Goal: Information Seeking & Learning: Learn about a topic

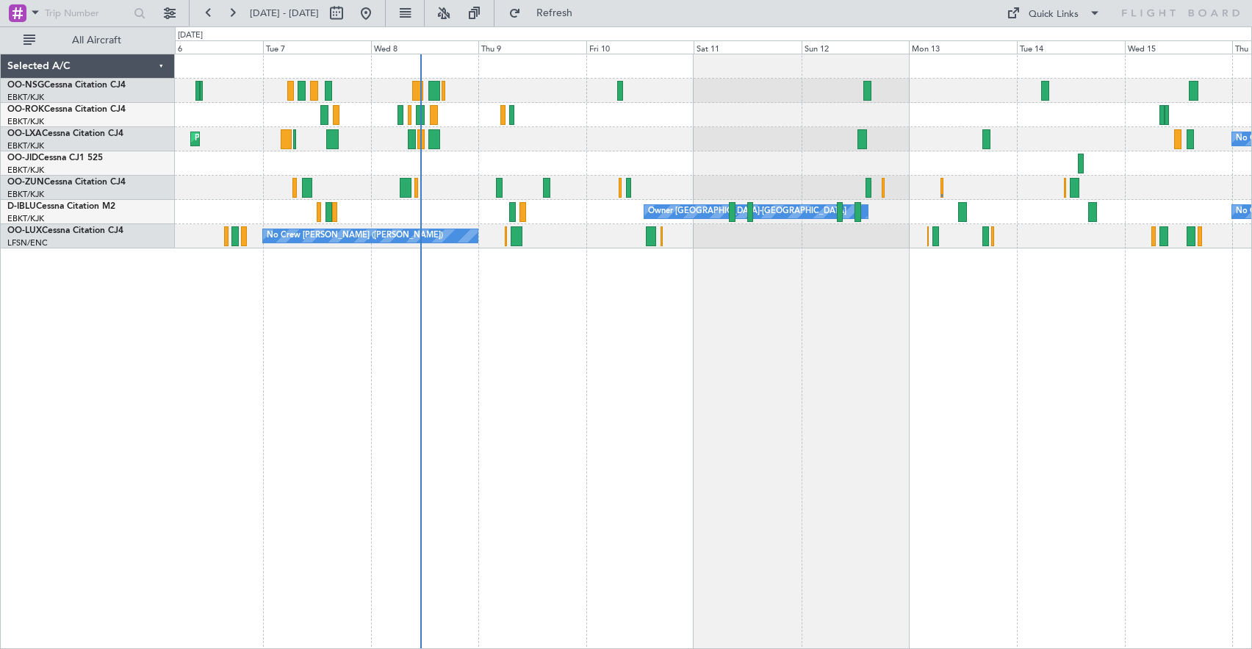
click at [740, 329] on div "Planned Maint Kortrijk-[GEOGRAPHIC_DATA] No Crew [GEOGRAPHIC_DATA] (Brussels Na…" at bounding box center [713, 351] width 1077 height 595
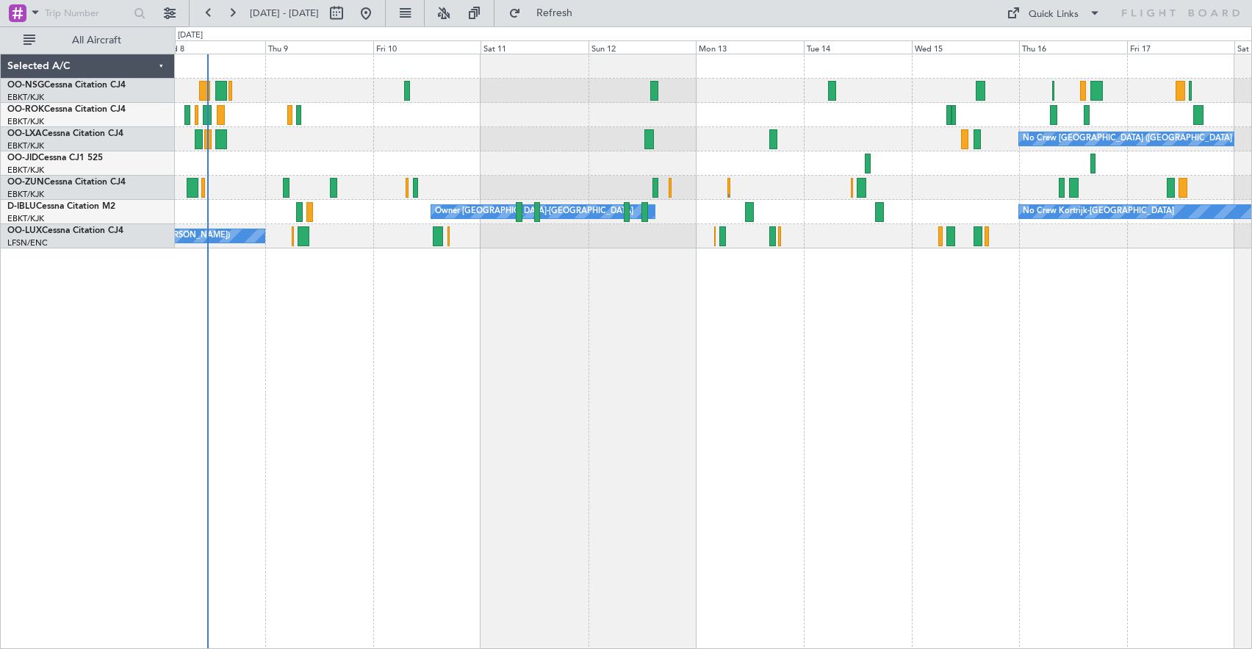
click at [832, 312] on div "No Crew [GEOGRAPHIC_DATA] ([GEOGRAPHIC_DATA] National) Planned Maint [GEOGRAPHI…" at bounding box center [713, 351] width 1077 height 595
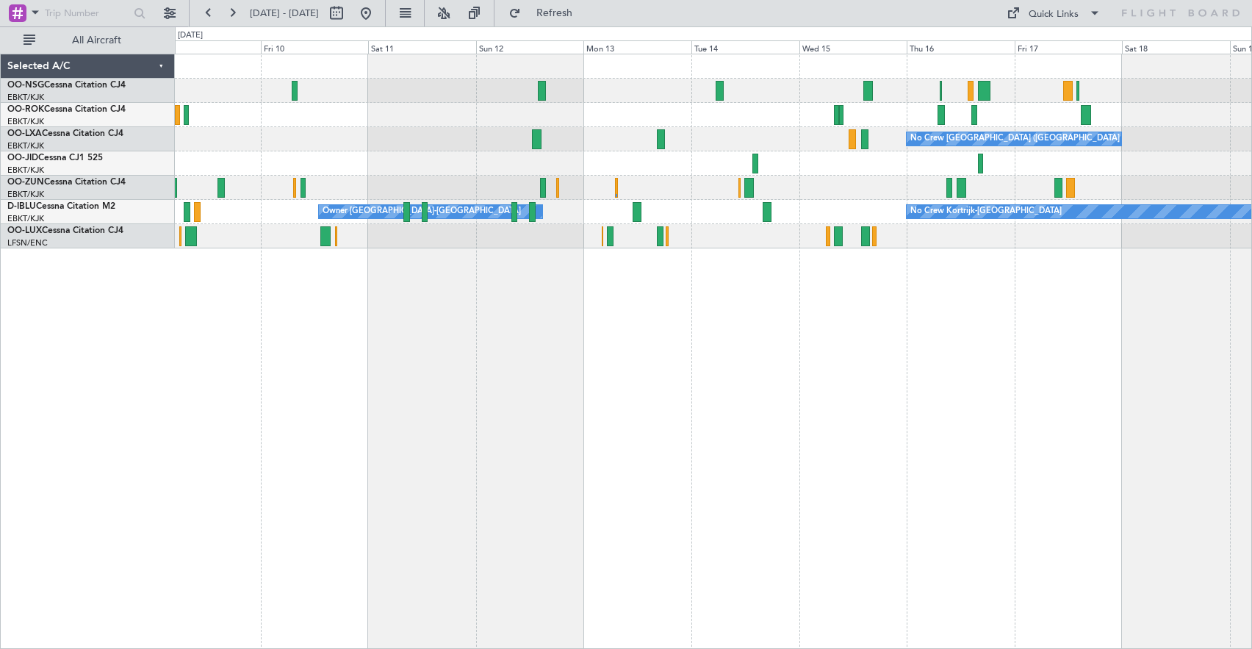
click at [922, 310] on div "No Crew [GEOGRAPHIC_DATA] ([GEOGRAPHIC_DATA] National) Owner [GEOGRAPHIC_DATA]-…" at bounding box center [713, 351] width 1077 height 595
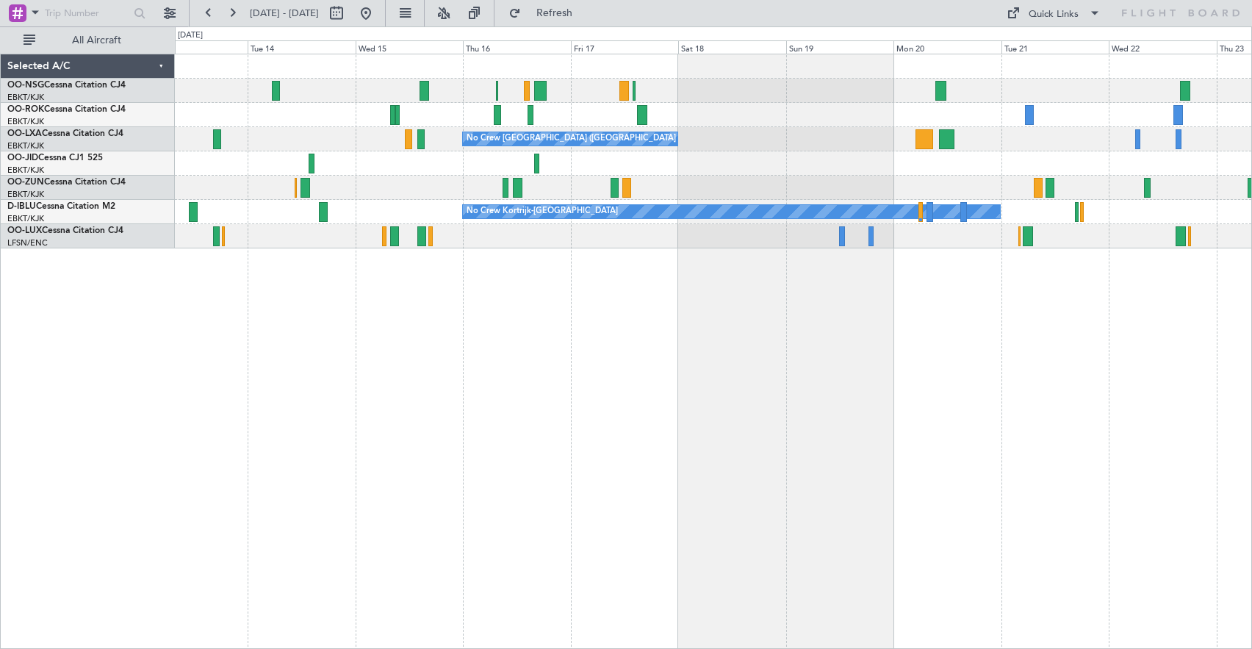
click at [614, 168] on div "No Crew" at bounding box center [713, 163] width 1077 height 24
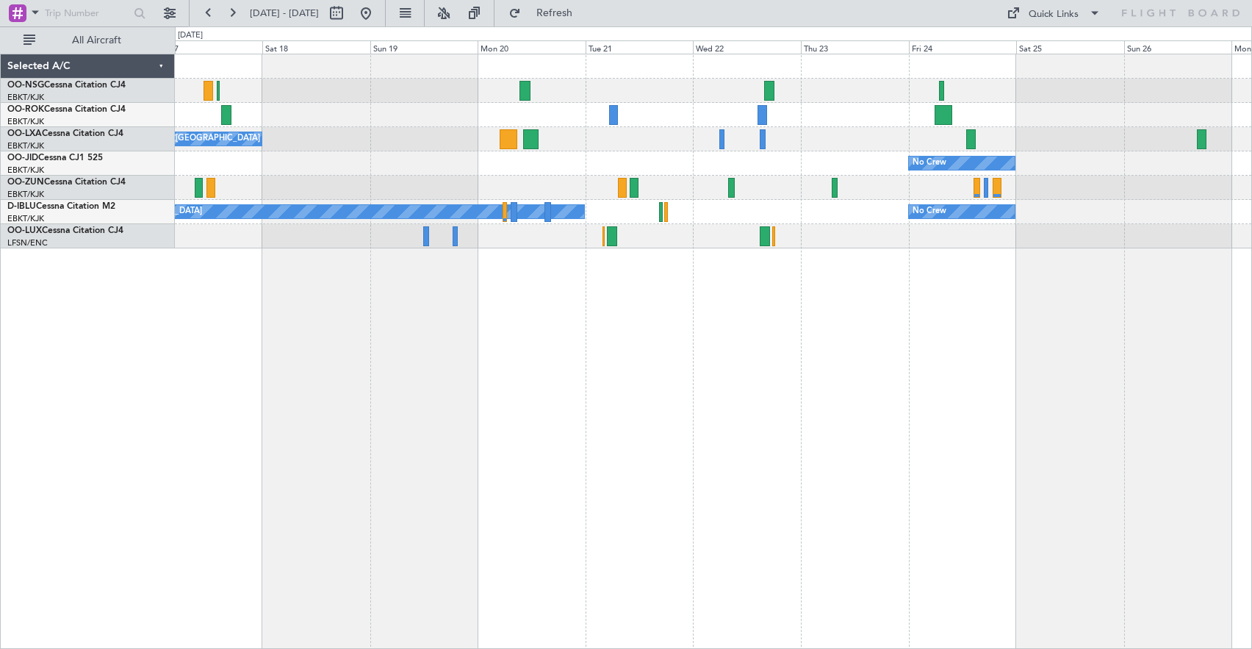
click at [599, 157] on div "No Crew" at bounding box center [713, 163] width 1077 height 24
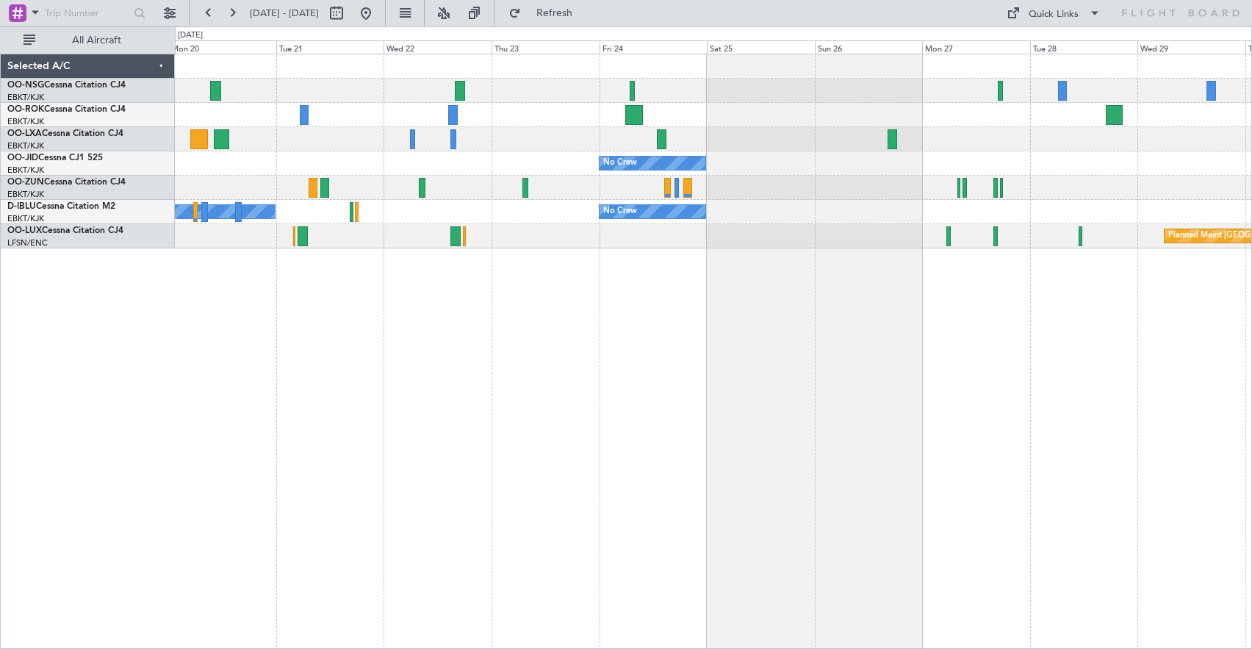
click at [847, 84] on div at bounding box center [713, 91] width 1077 height 24
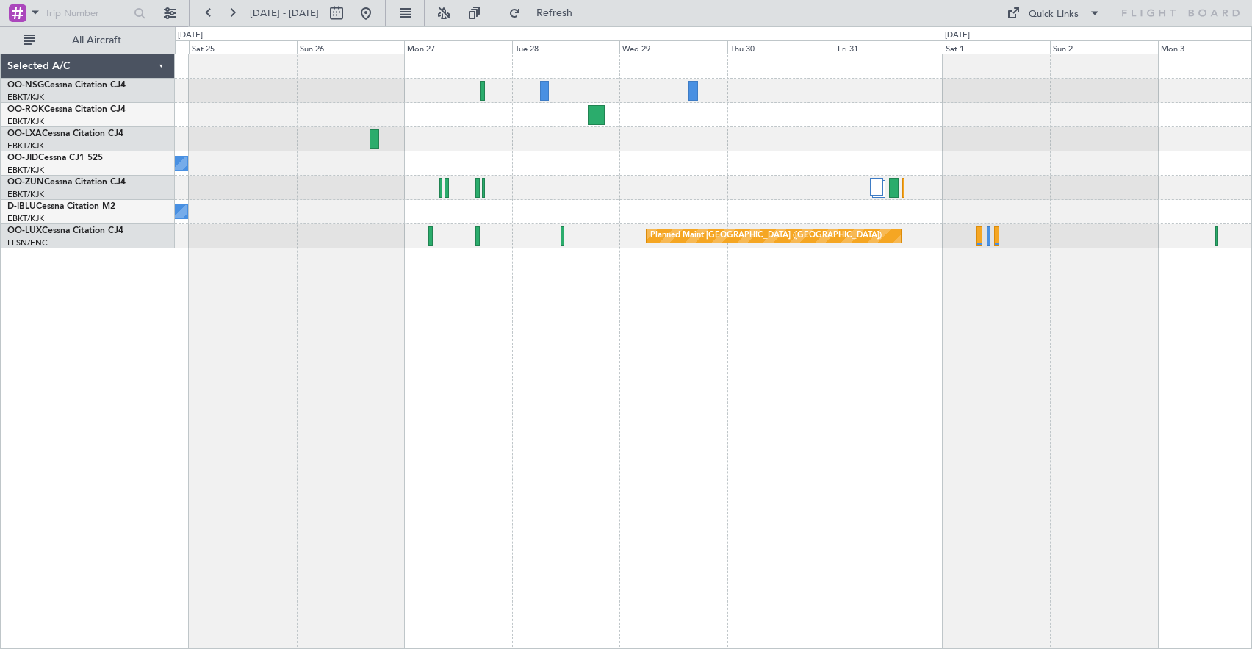
click at [642, 82] on div "No Crew No Crew Planned Maint [GEOGRAPHIC_DATA] ([GEOGRAPHIC_DATA])" at bounding box center [713, 151] width 1077 height 194
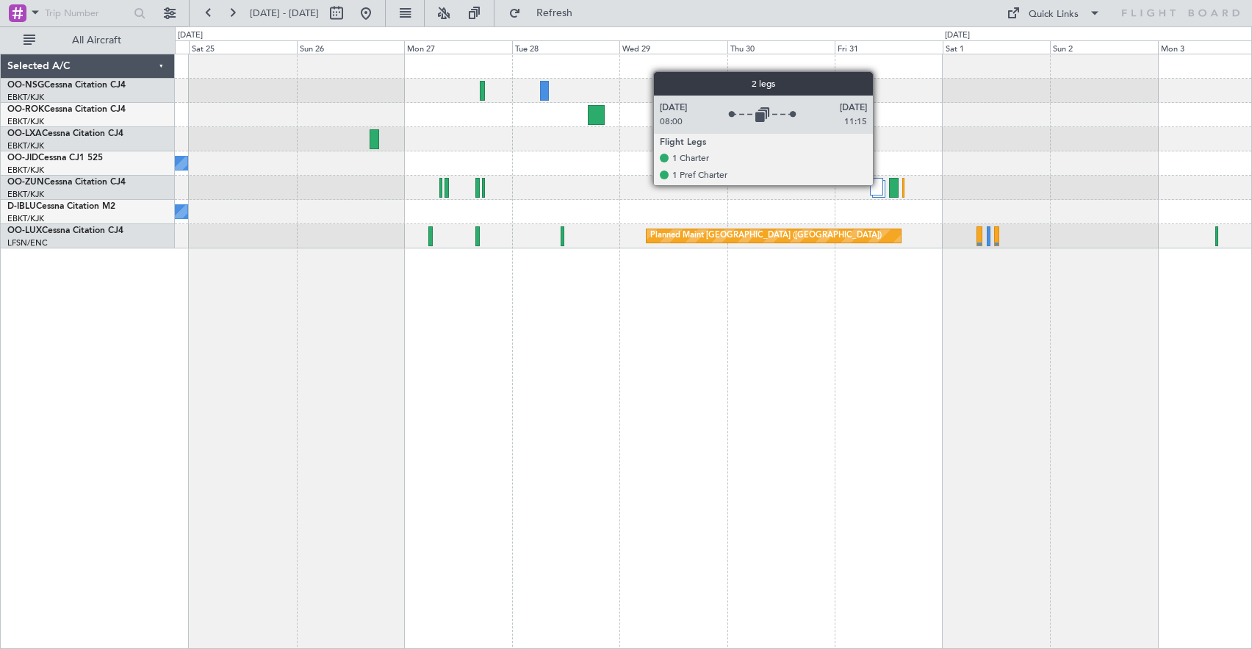
click at [880, 184] on div at bounding box center [876, 187] width 12 height 18
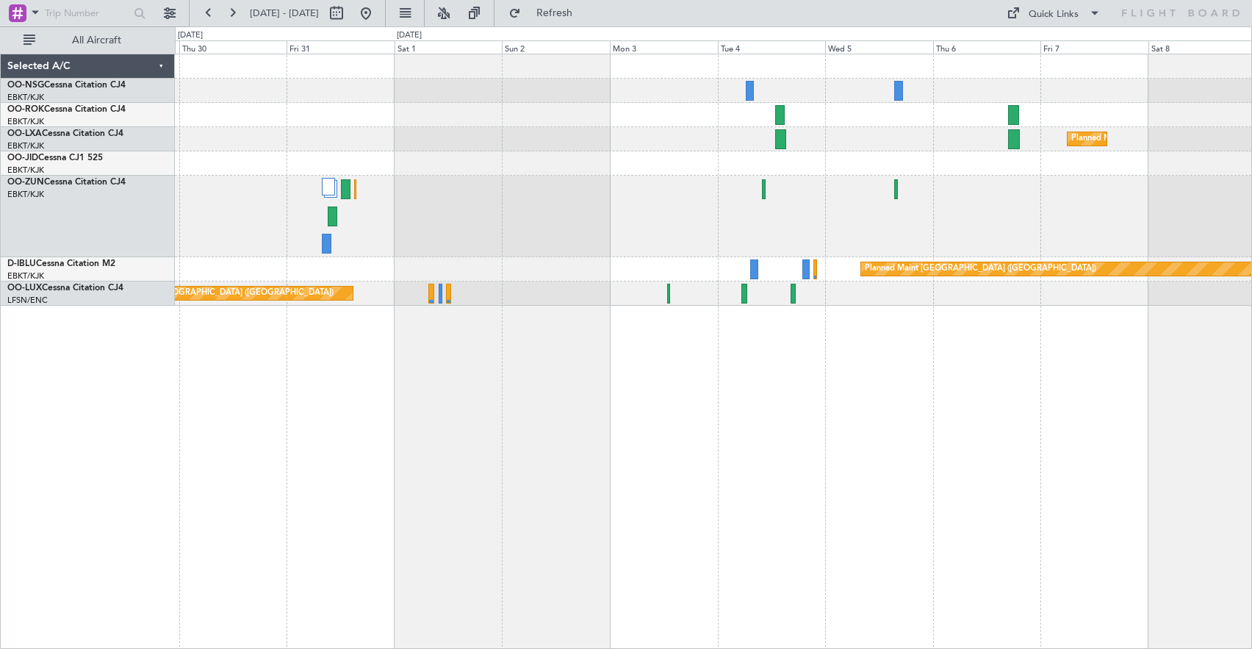
click at [488, 129] on div "Planned Maint Kortrijk-[GEOGRAPHIC_DATA]" at bounding box center [713, 139] width 1077 height 24
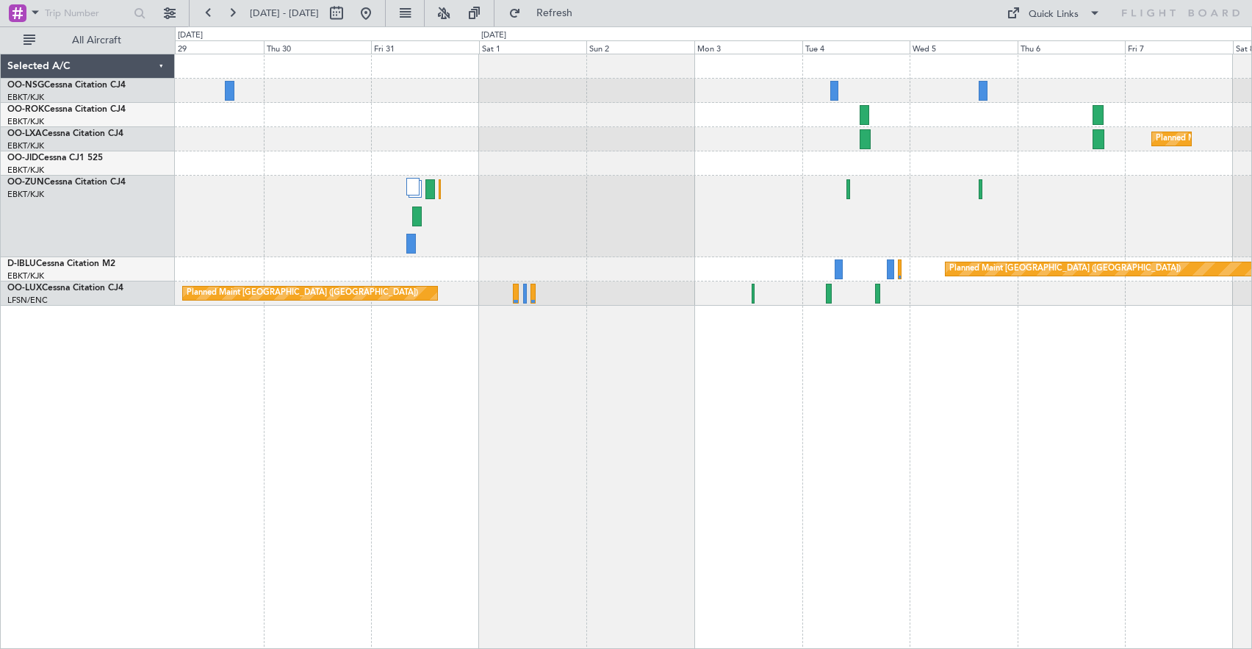
click at [1197, 114] on div "Planned Maint Kortrijk-[GEOGRAPHIC_DATA] Planned Maint [GEOGRAPHIC_DATA] ([GEOG…" at bounding box center [713, 179] width 1077 height 251
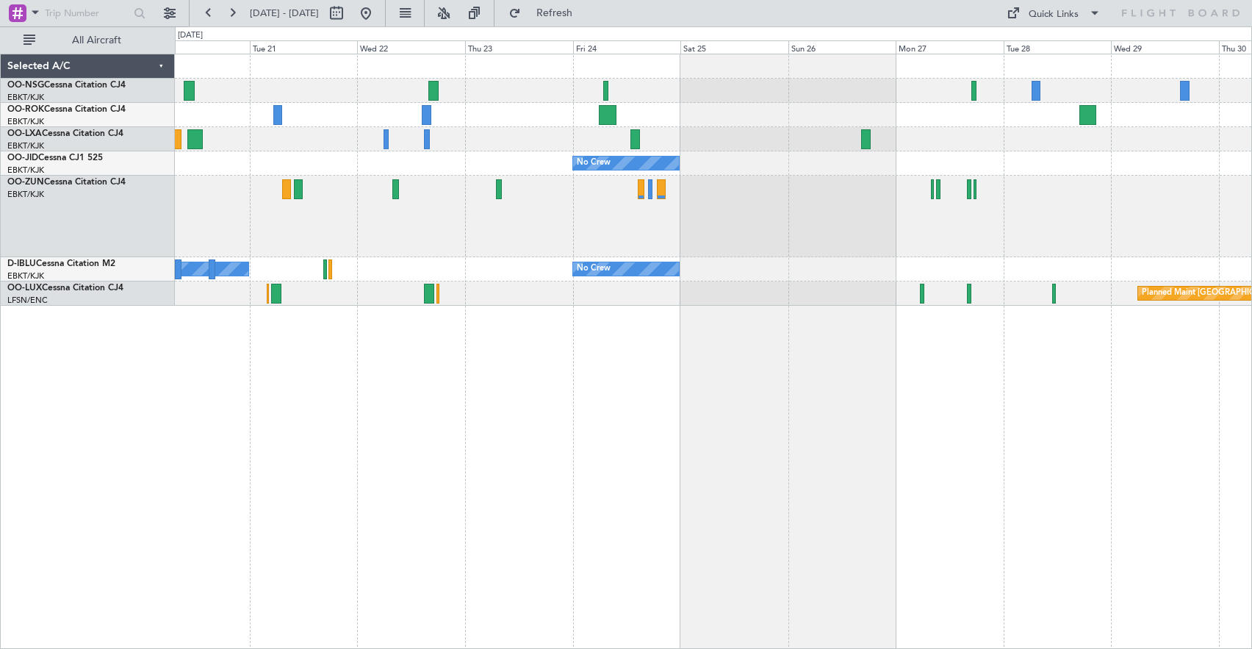
click at [926, 145] on div "No Crew [GEOGRAPHIC_DATA] ([GEOGRAPHIC_DATA] National) No Crew No Crew No Crew …" at bounding box center [713, 179] width 1077 height 251
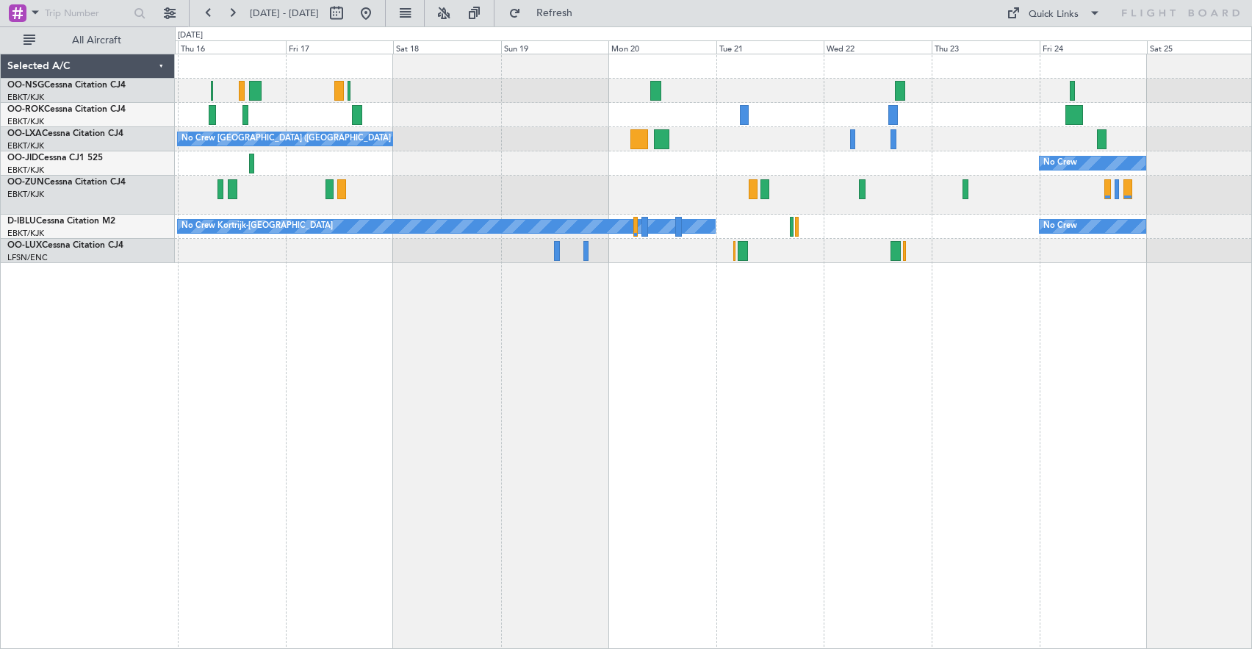
click at [678, 334] on div "No Crew [GEOGRAPHIC_DATA] ([GEOGRAPHIC_DATA] National) No Crew No Crew Kortrijk…" at bounding box center [713, 351] width 1077 height 595
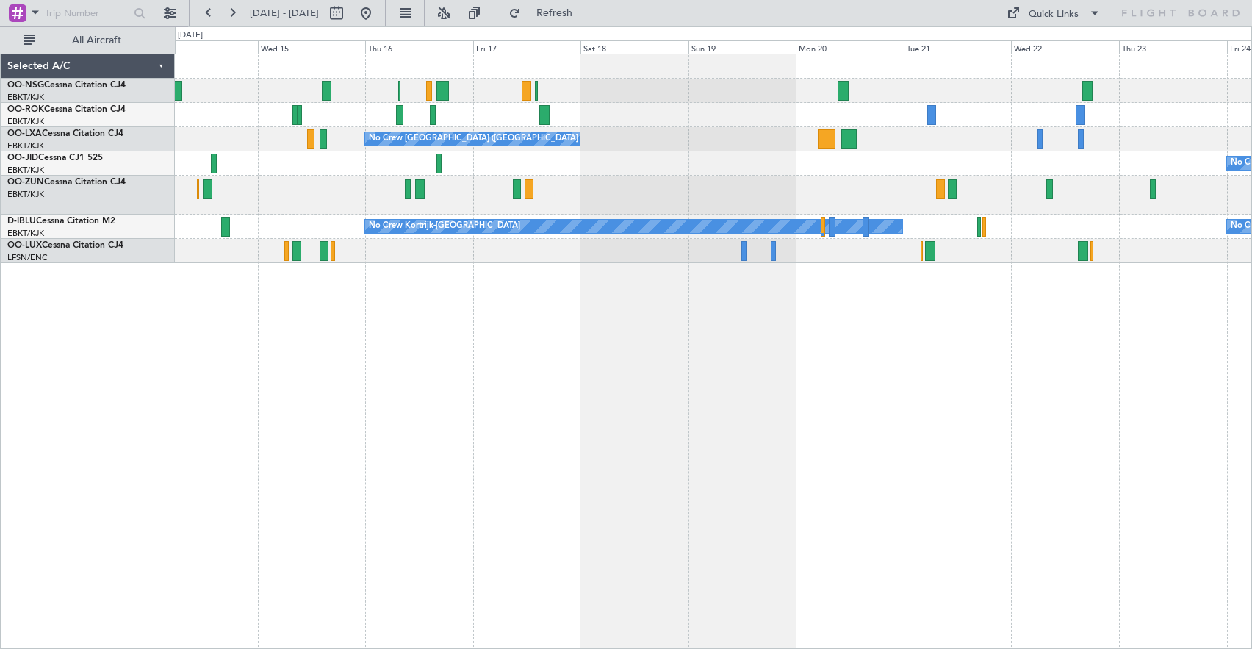
click at [453, 351] on div "No Crew [GEOGRAPHIC_DATA] ([GEOGRAPHIC_DATA] National) No Crew No Crew Kortrijk…" at bounding box center [713, 351] width 1077 height 595
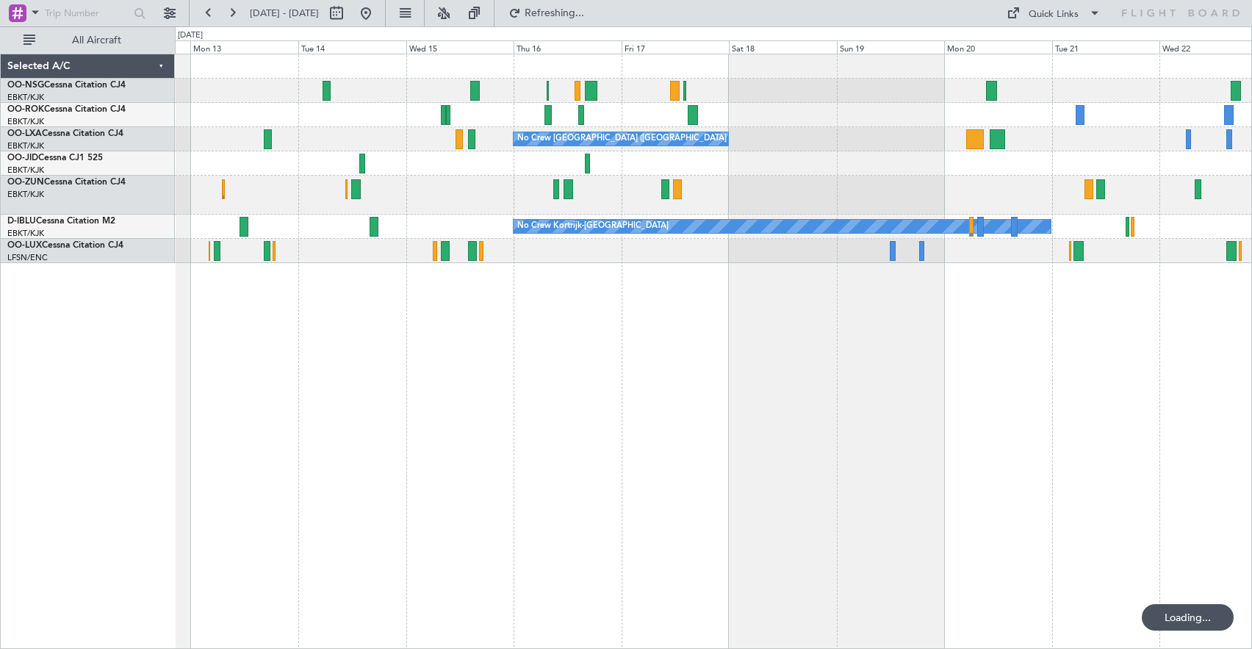
click at [631, 364] on div "No Crew [GEOGRAPHIC_DATA] ([GEOGRAPHIC_DATA] National) No Crew No Crew Kortrijk…" at bounding box center [713, 351] width 1077 height 595
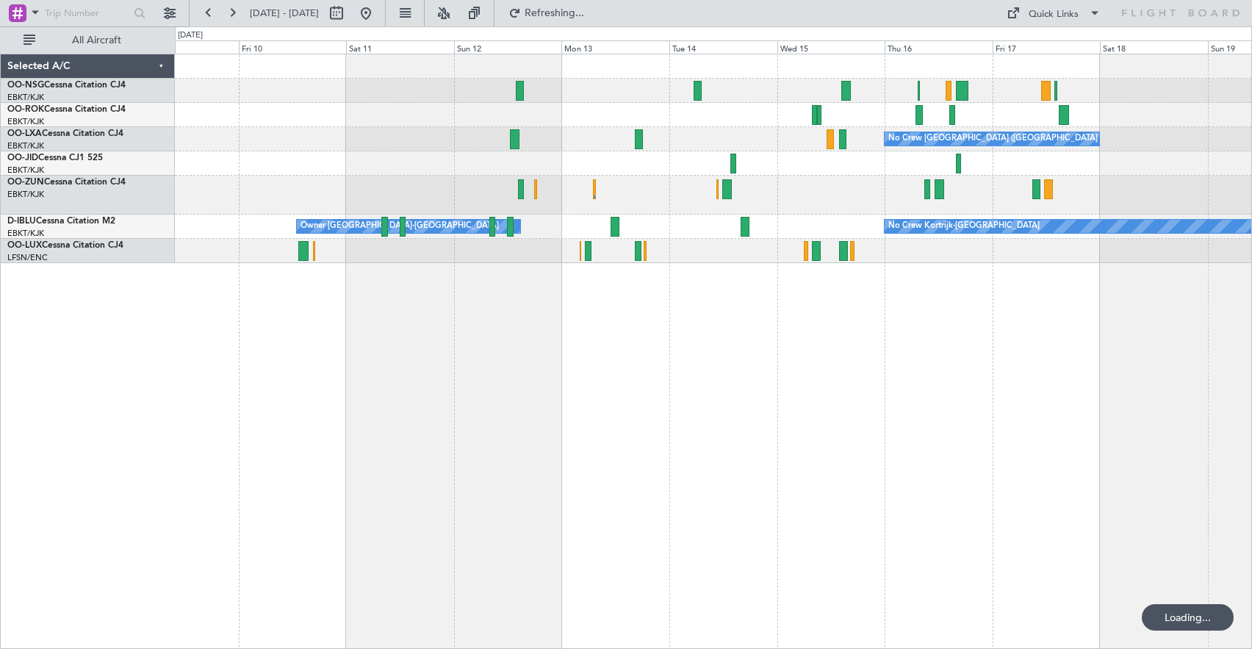
click at [800, 364] on div "No Crew [GEOGRAPHIC_DATA] ([GEOGRAPHIC_DATA] National) No Crew Kortrijk-[GEOGRA…" at bounding box center [713, 351] width 1077 height 595
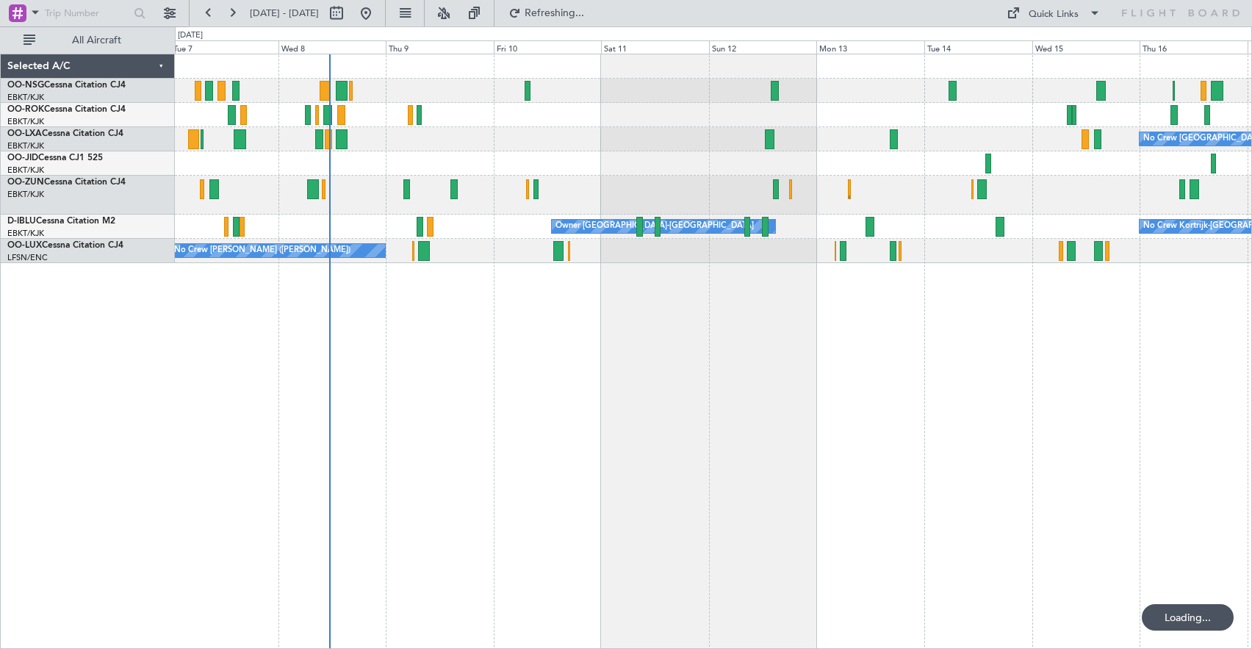
click at [869, 373] on div "No Crew [GEOGRAPHIC_DATA] ([GEOGRAPHIC_DATA] National) Planned Maint [GEOGRAPHI…" at bounding box center [713, 351] width 1077 height 595
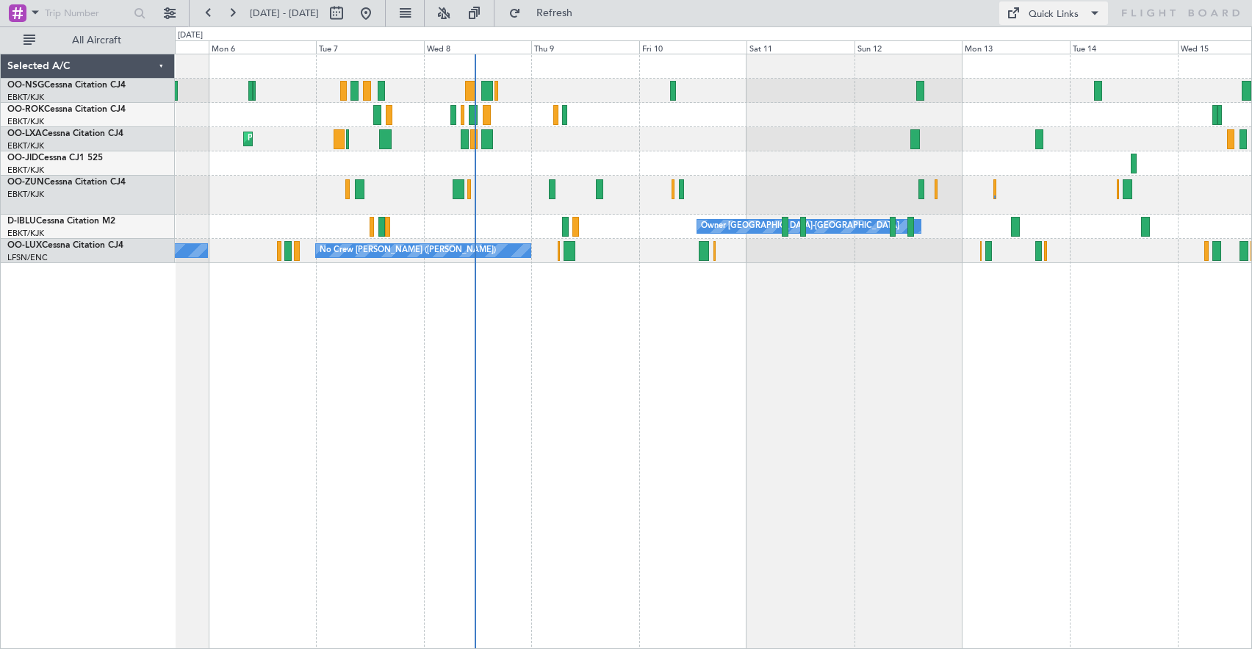
click at [1044, 18] on div "Quick Links" at bounding box center [1054, 14] width 50 height 15
click at [1016, 82] on button "Crew Board" at bounding box center [1058, 83] width 110 height 35
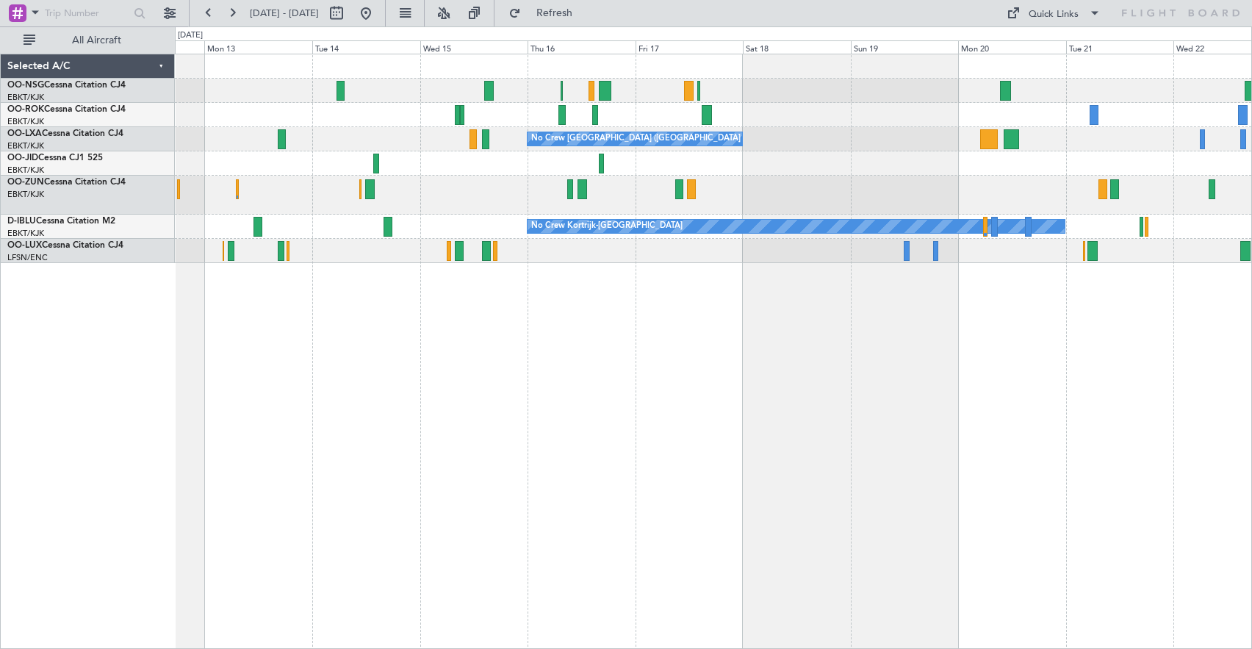
click at [423, 477] on div "No Crew [GEOGRAPHIC_DATA] ([GEOGRAPHIC_DATA] National) No Crew No Crew Kortrijk…" at bounding box center [713, 351] width 1077 height 595
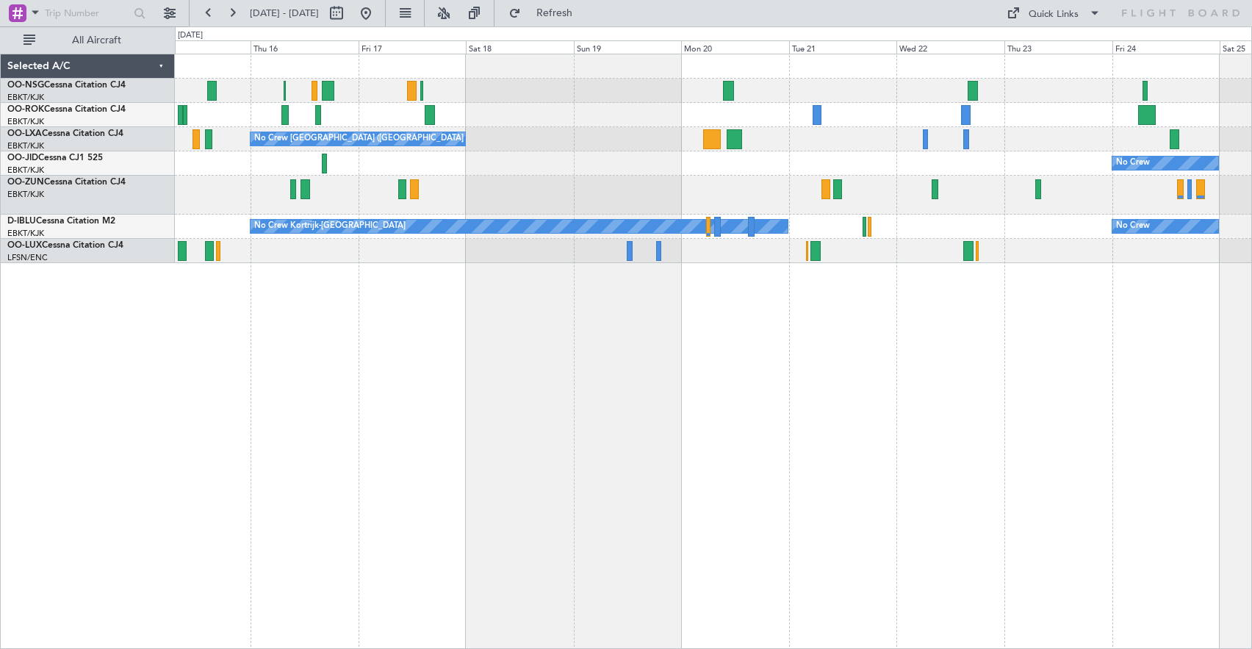
click at [379, 391] on div "No Crew [GEOGRAPHIC_DATA] ([GEOGRAPHIC_DATA] National) No Crew No Crew Kortrijk…" at bounding box center [713, 351] width 1077 height 595
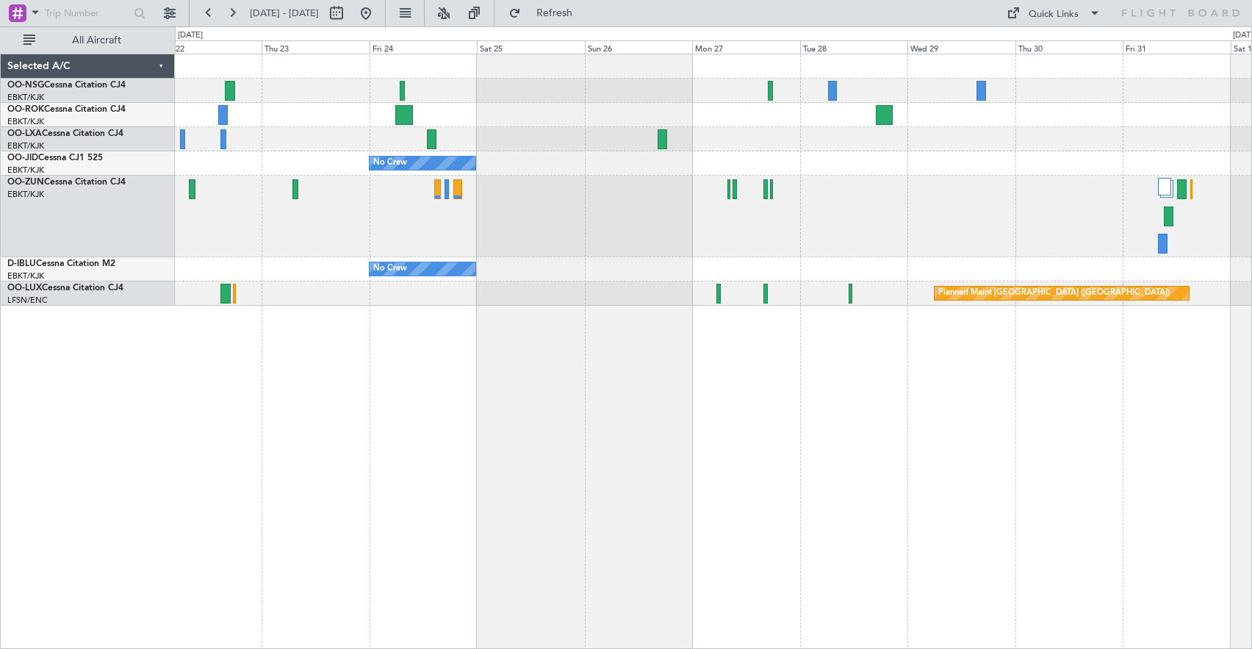
click at [476, 360] on div "No Crew No Crew No Crew Kortrijk-[GEOGRAPHIC_DATA] Planned Maint [GEOGRAPHIC_DA…" at bounding box center [713, 351] width 1077 height 595
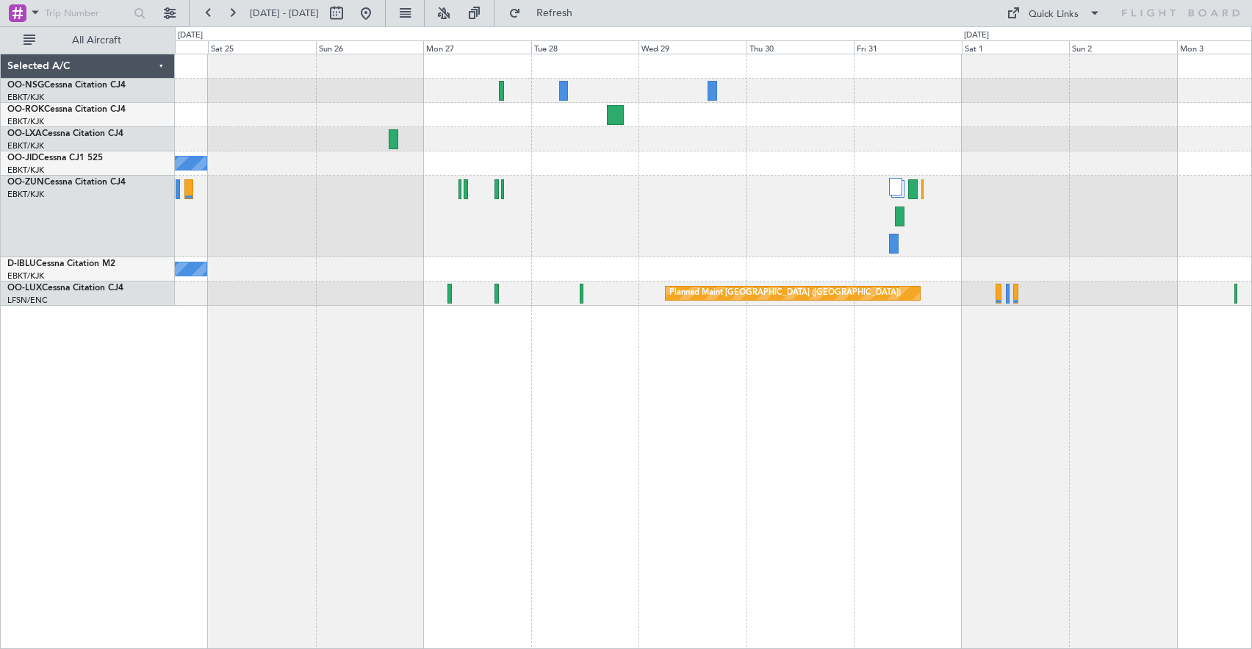
click at [541, 165] on div "No Crew" at bounding box center [713, 163] width 1077 height 24
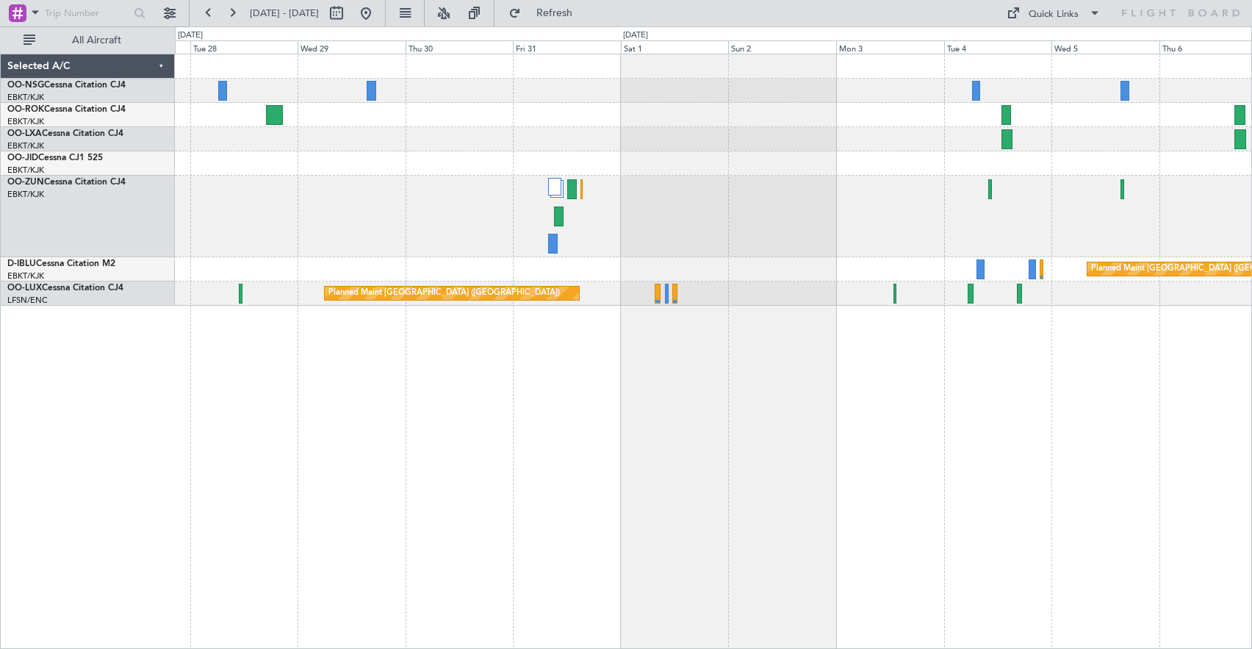
click at [635, 154] on div "Planned Maint Kortrijk-[GEOGRAPHIC_DATA] Planned Maint [GEOGRAPHIC_DATA] ([GEOG…" at bounding box center [713, 179] width 1077 height 251
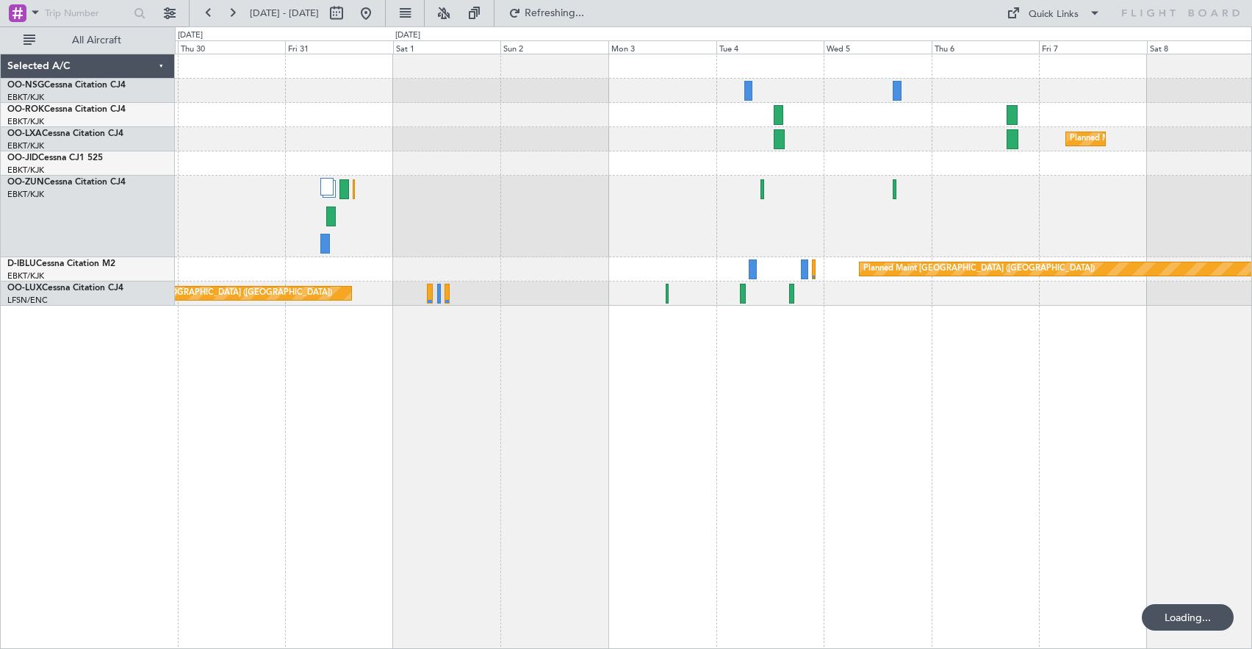
click at [547, 151] on div "Planned Maint Kortrijk-[GEOGRAPHIC_DATA]" at bounding box center [713, 139] width 1077 height 24
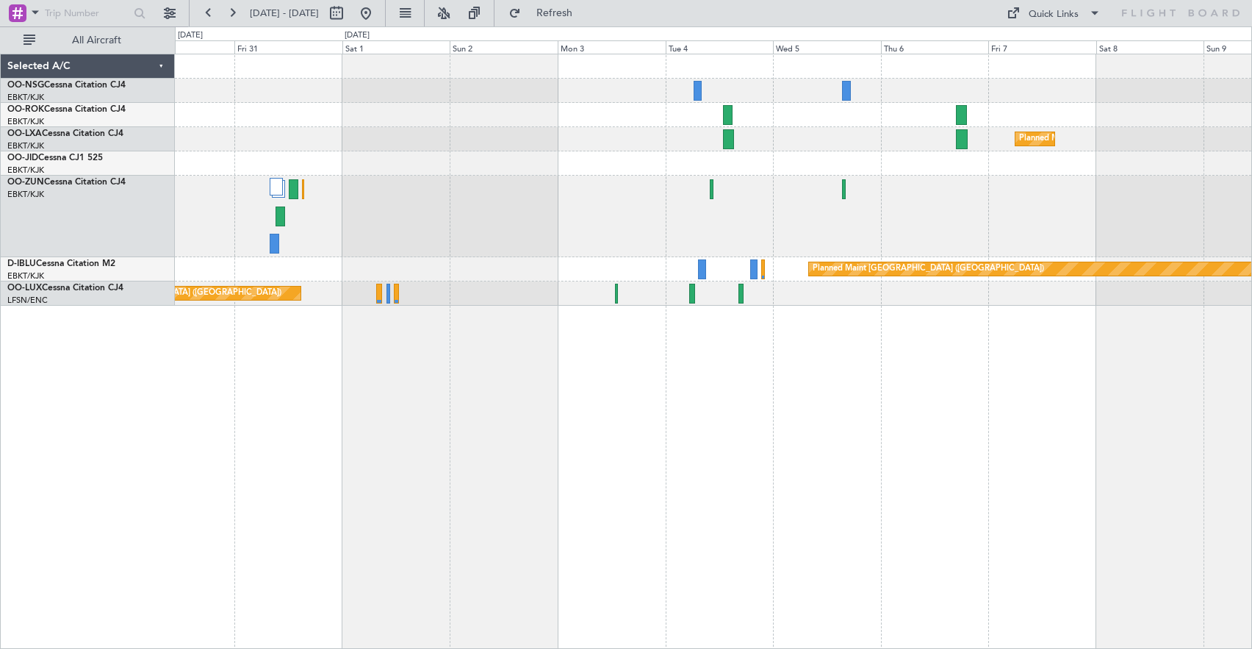
click at [303, 172] on div "Planned Maint Kortrijk-[GEOGRAPHIC_DATA] Planned Maint [GEOGRAPHIC_DATA] ([GEOG…" at bounding box center [713, 179] width 1077 height 251
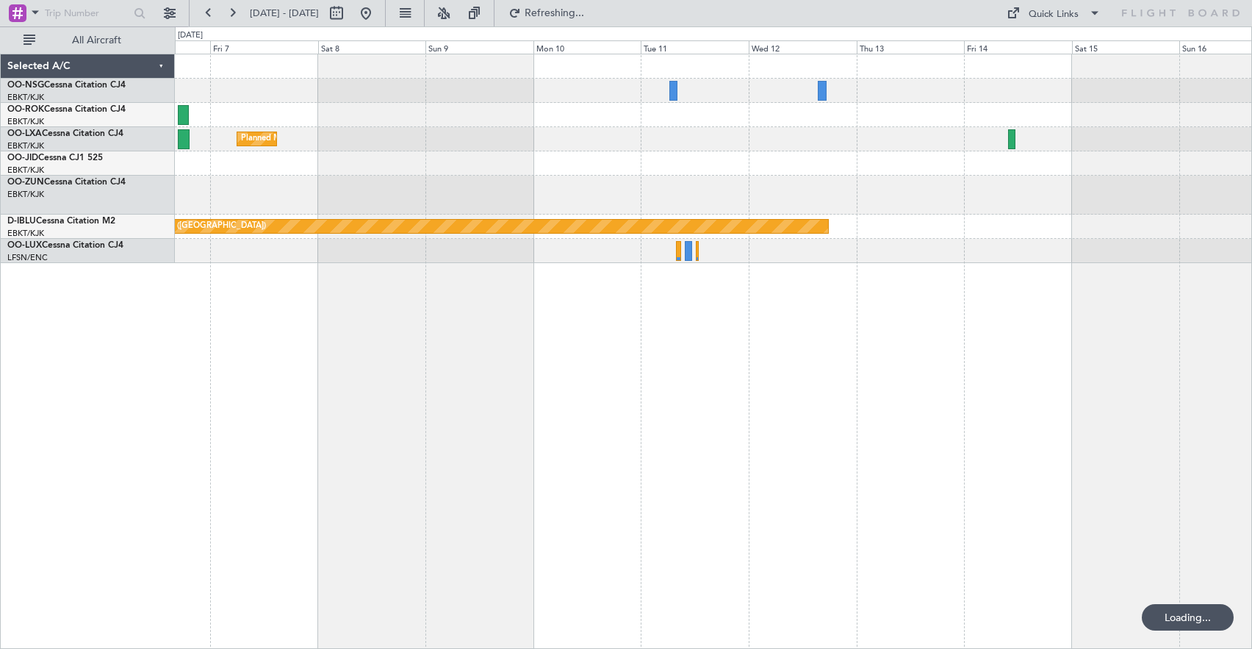
click at [84, 148] on div "Planned Maint Kortrijk-[GEOGRAPHIC_DATA] Planned Maint [GEOGRAPHIC_DATA] ([GEOG…" at bounding box center [626, 337] width 1252 height 623
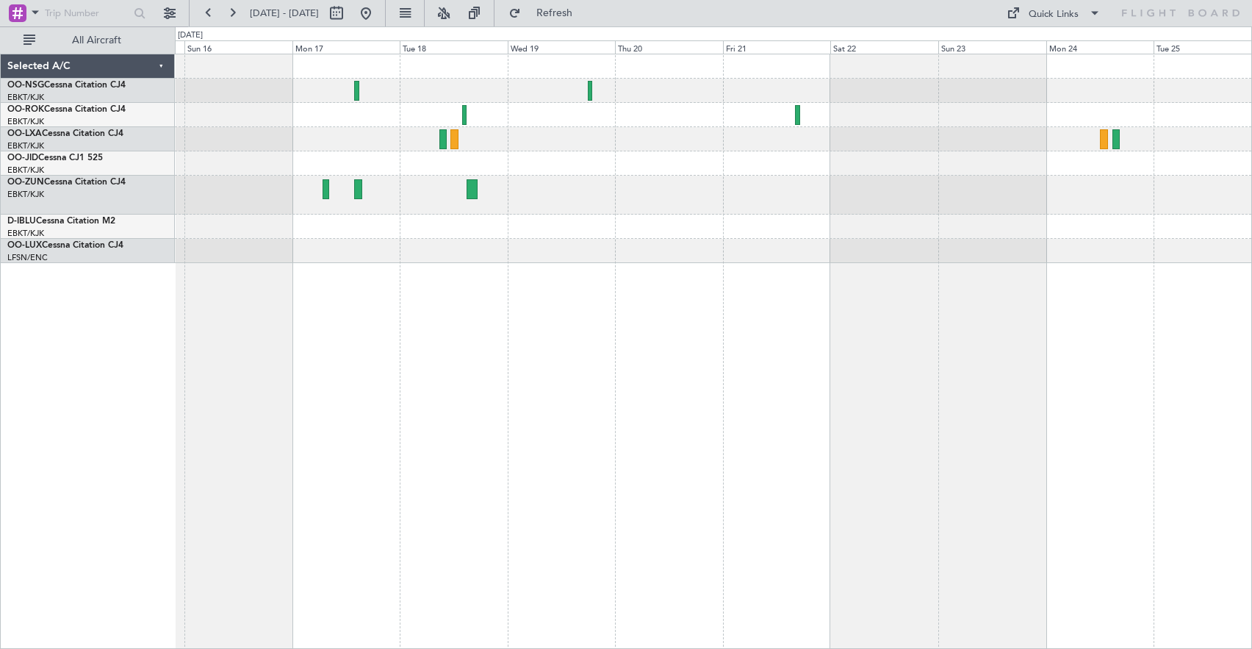
click at [710, 193] on div at bounding box center [713, 195] width 1077 height 39
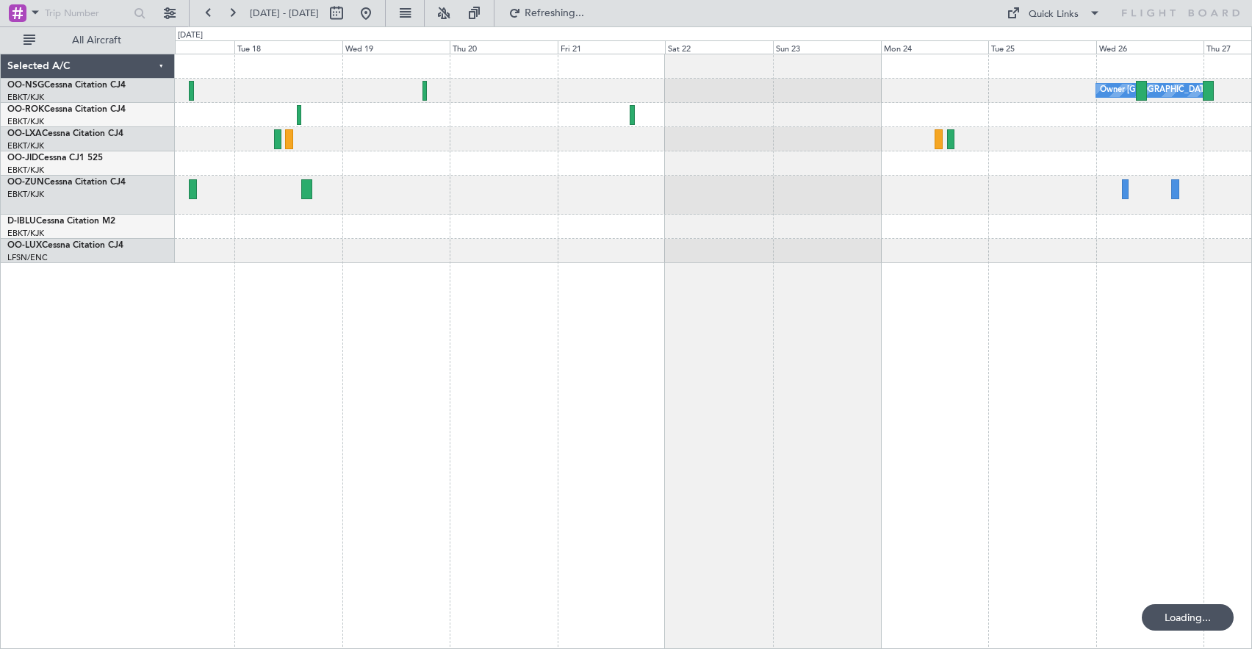
click at [464, 197] on div at bounding box center [713, 195] width 1077 height 39
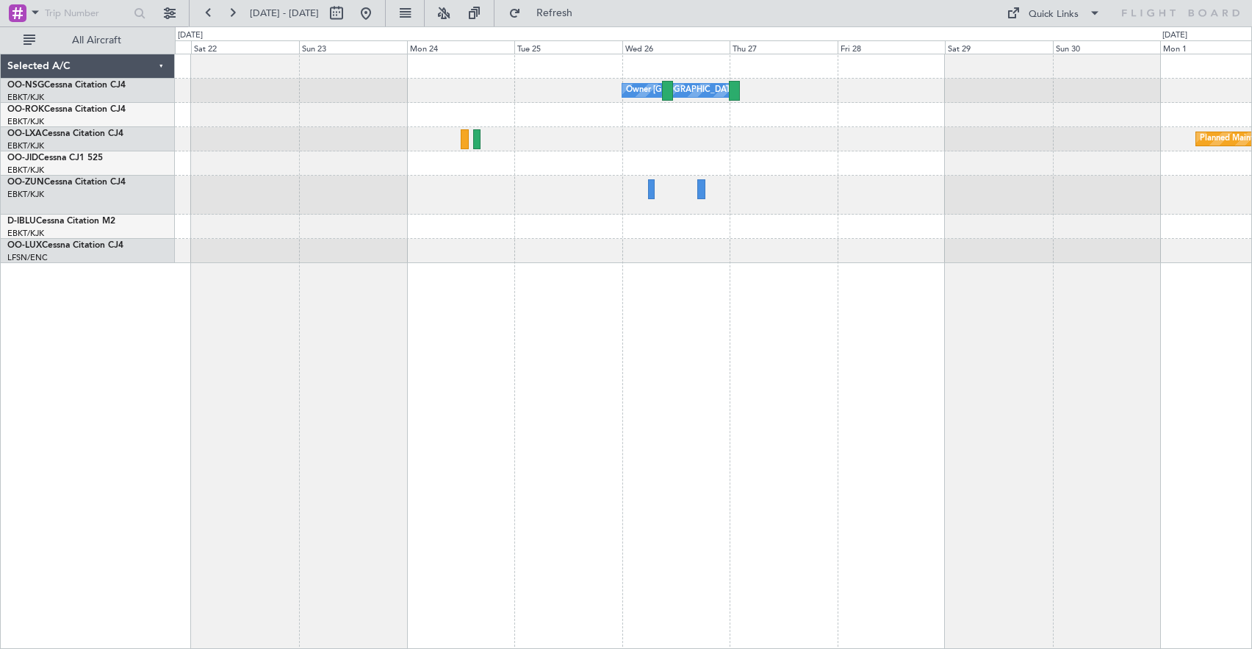
click at [405, 197] on div at bounding box center [713, 195] width 1077 height 39
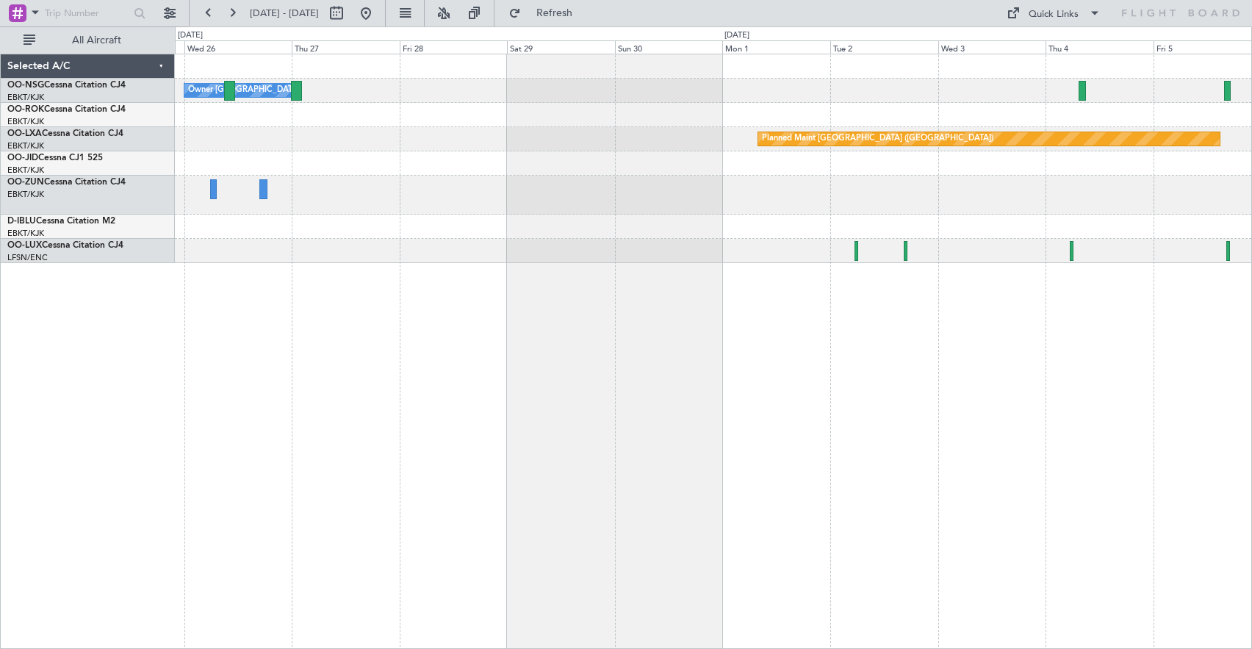
click at [418, 183] on div "Owner [GEOGRAPHIC_DATA]-[GEOGRAPHIC_DATA] Planned Maint [GEOGRAPHIC_DATA] ([GEO…" at bounding box center [713, 158] width 1077 height 209
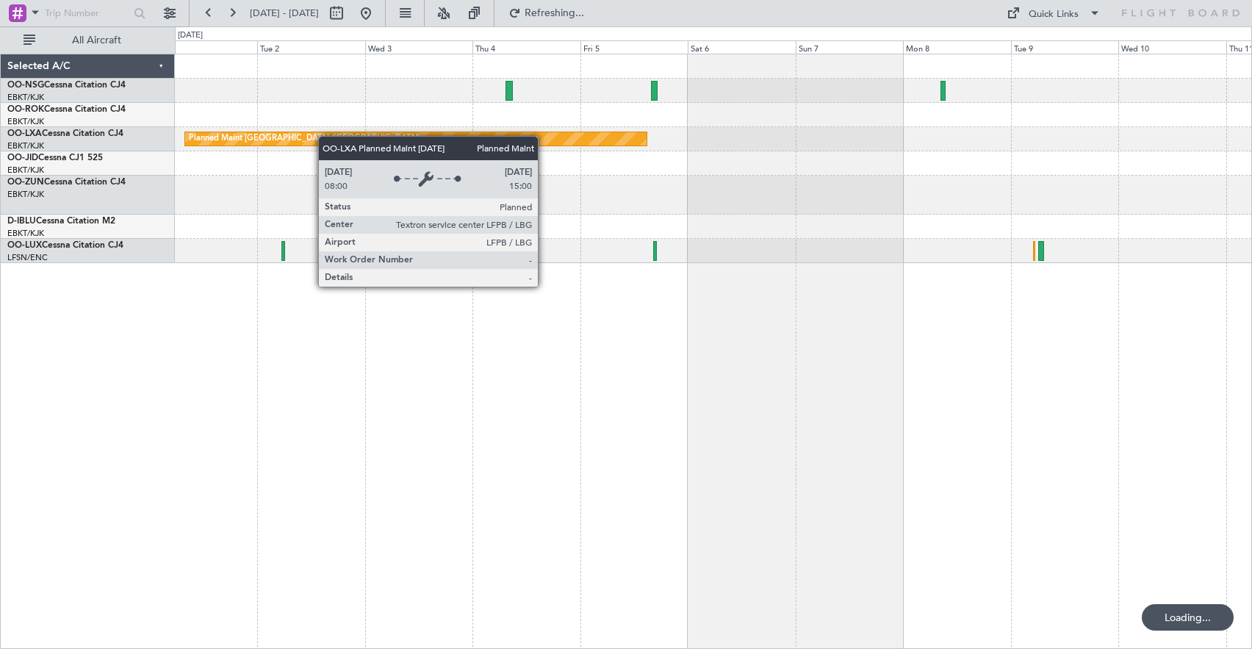
click at [246, 142] on div "Planned Maint [GEOGRAPHIC_DATA] ([GEOGRAPHIC_DATA])" at bounding box center [713, 158] width 1077 height 209
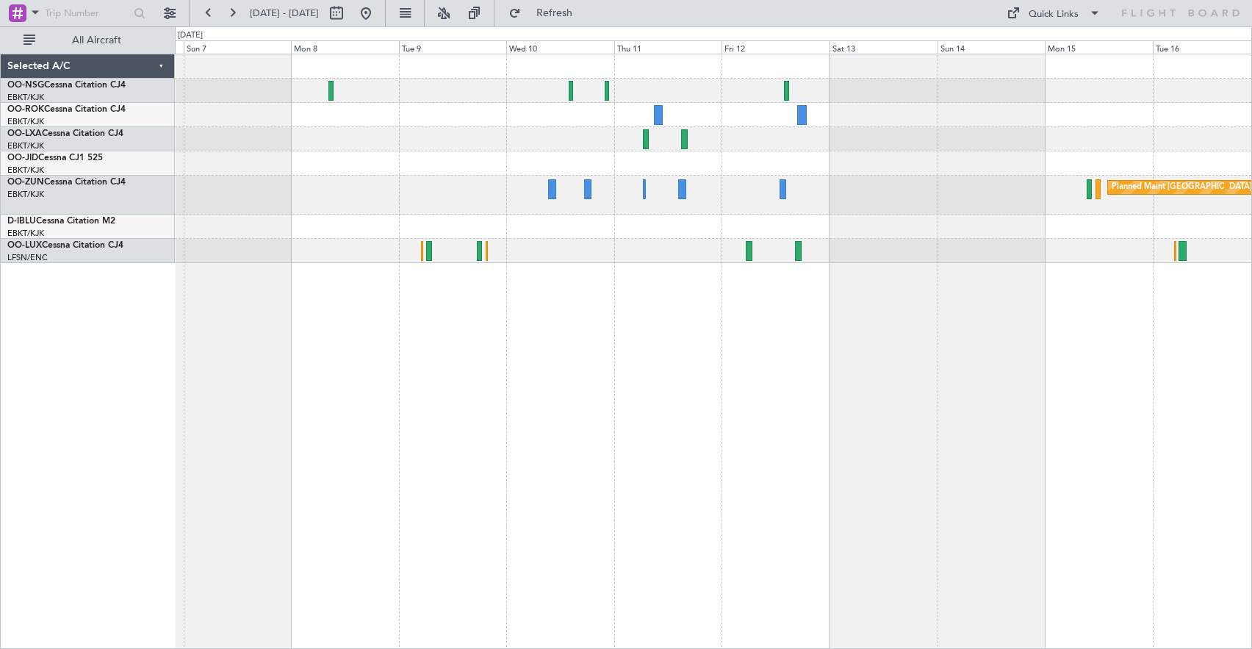
click at [395, 140] on div "Planned Maint [GEOGRAPHIC_DATA] ([GEOGRAPHIC_DATA]) Planned Maint [GEOGRAPHIC_D…" at bounding box center [713, 158] width 1077 height 209
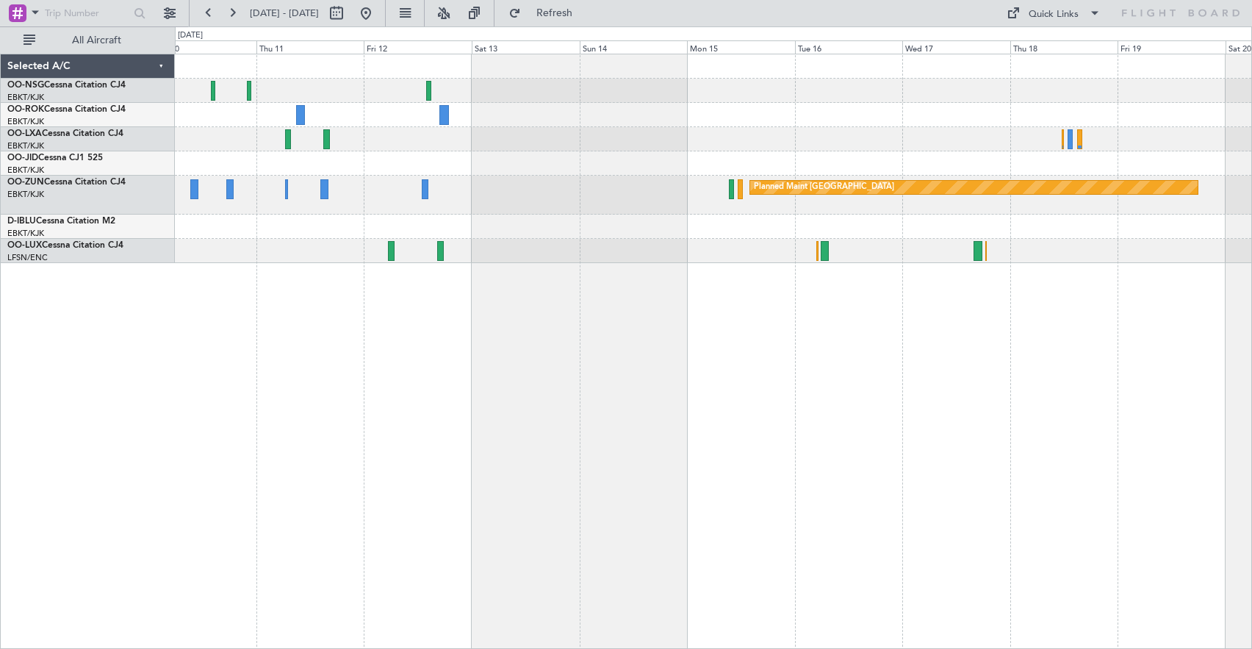
click at [575, 165] on div "Planned Maint [GEOGRAPHIC_DATA]" at bounding box center [713, 158] width 1077 height 209
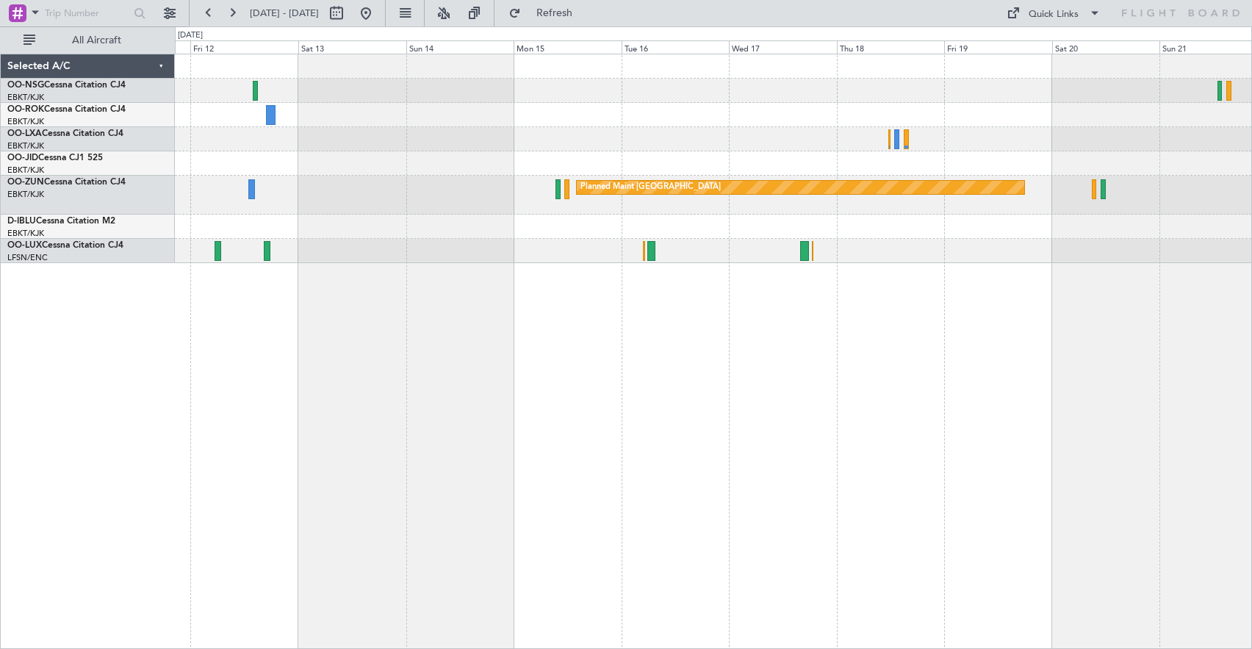
click at [234, 129] on div at bounding box center [713, 139] width 1077 height 24
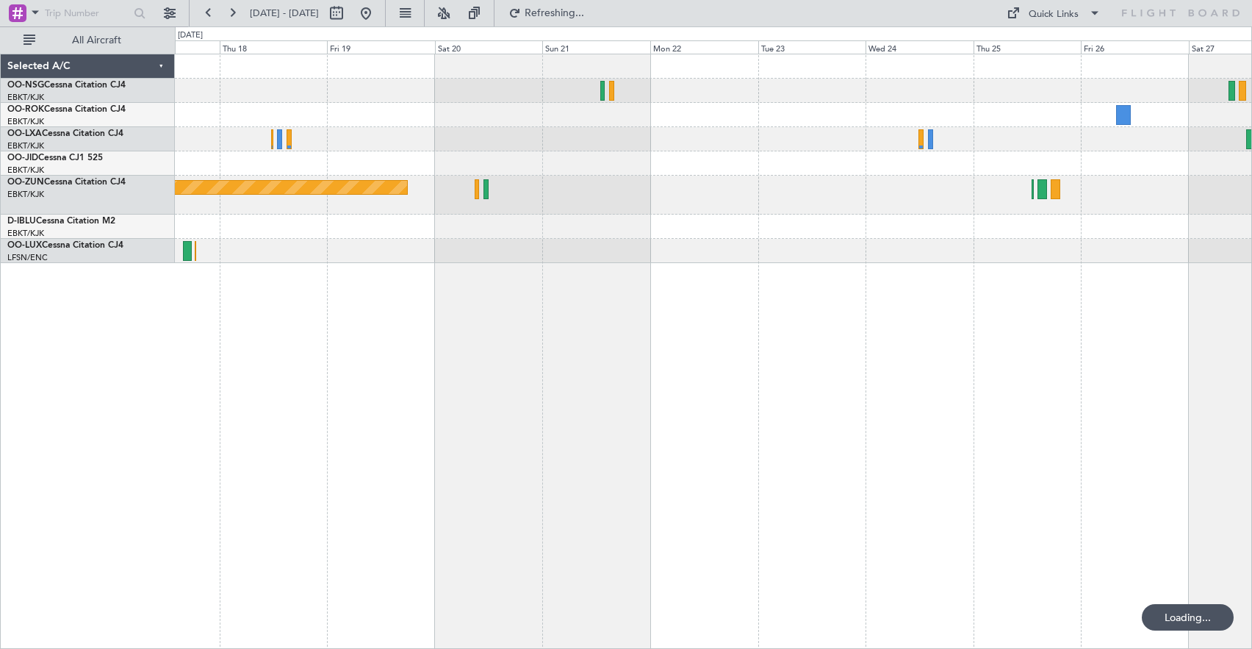
click at [317, 132] on div "Planned Maint [GEOGRAPHIC_DATA]" at bounding box center [713, 158] width 1077 height 209
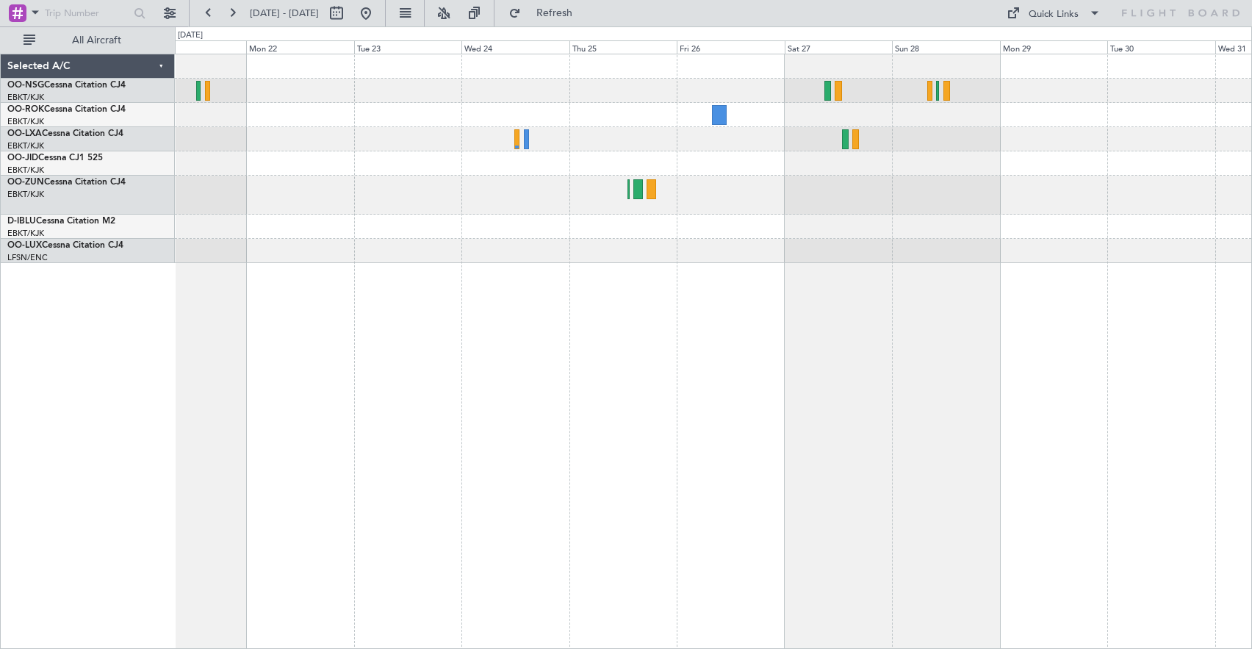
click at [537, 143] on div at bounding box center [713, 139] width 1077 height 24
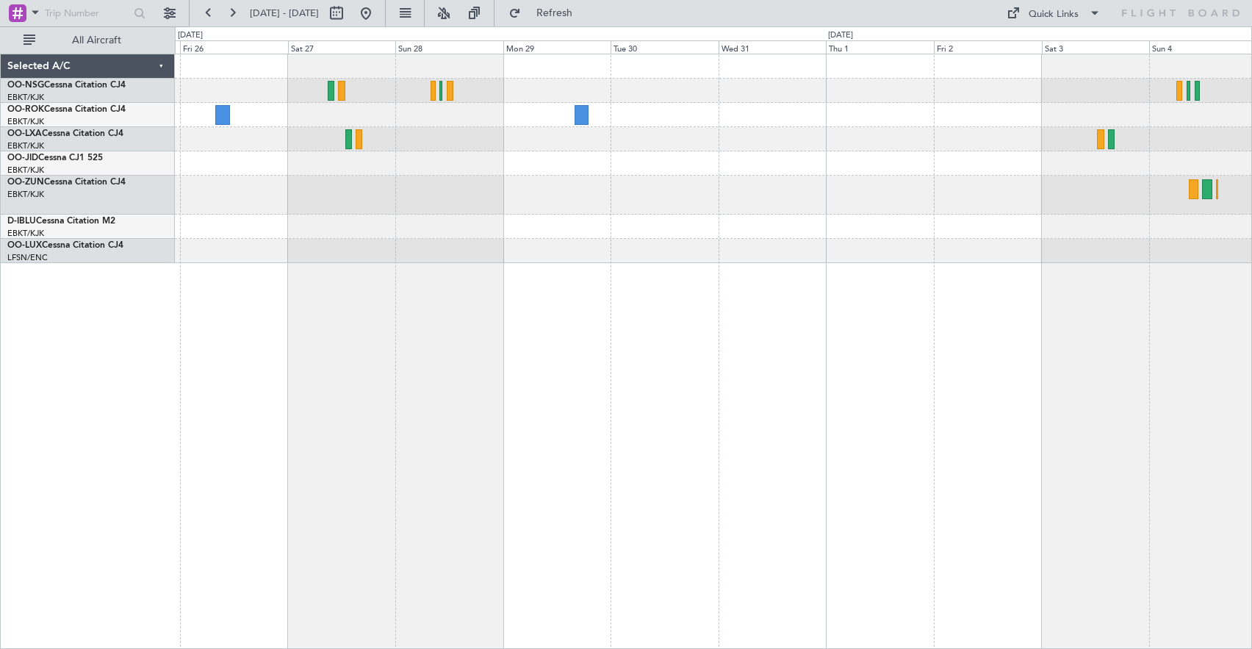
click at [557, 153] on div at bounding box center [713, 158] width 1077 height 209
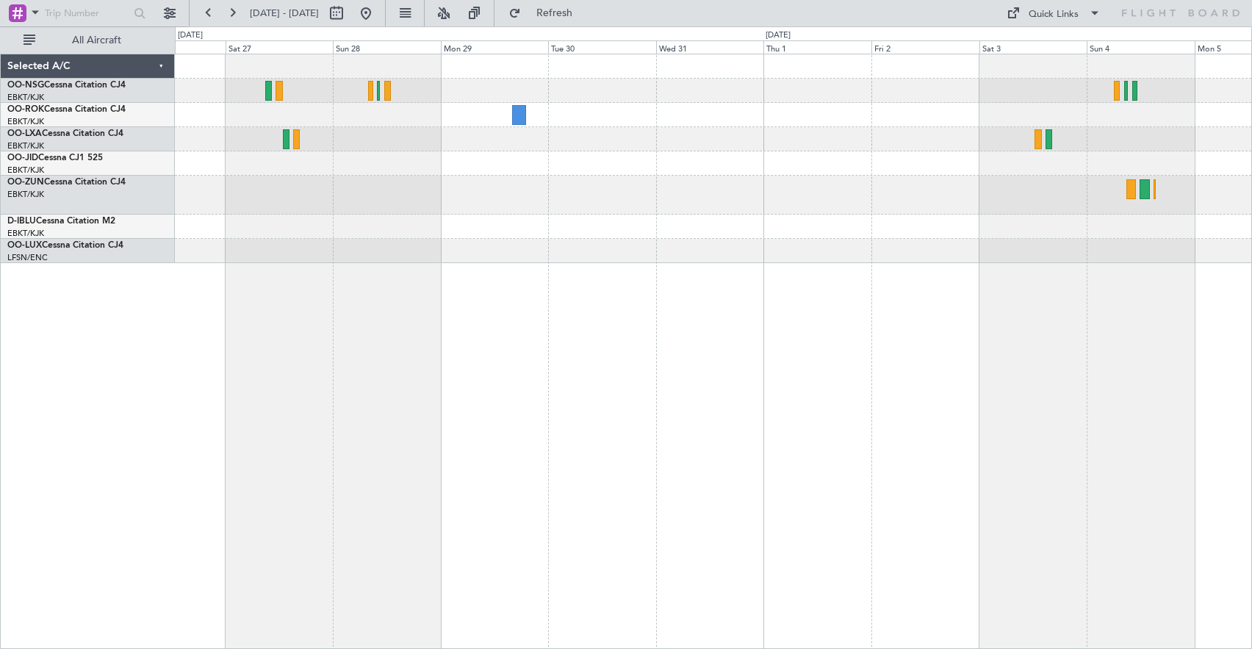
click at [44, 331] on div "Selected A/C OO-NSG Cessna Citation CJ4 EBKT/KJK [GEOGRAPHIC_DATA]-[GEOGRAPHIC_…" at bounding box center [626, 337] width 1252 height 623
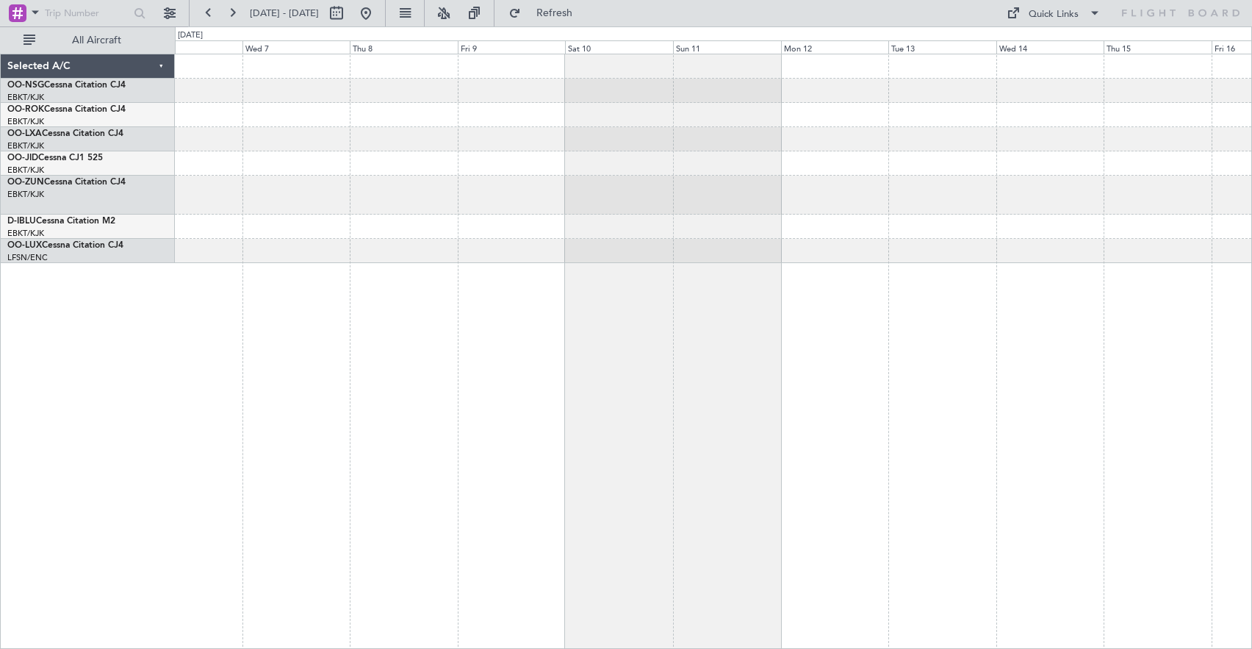
click at [131, 192] on div "Selected A/C OO-NSG Cessna Citation CJ4 EBKT/KJK [GEOGRAPHIC_DATA]-[GEOGRAPHIC_…" at bounding box center [626, 337] width 1252 height 623
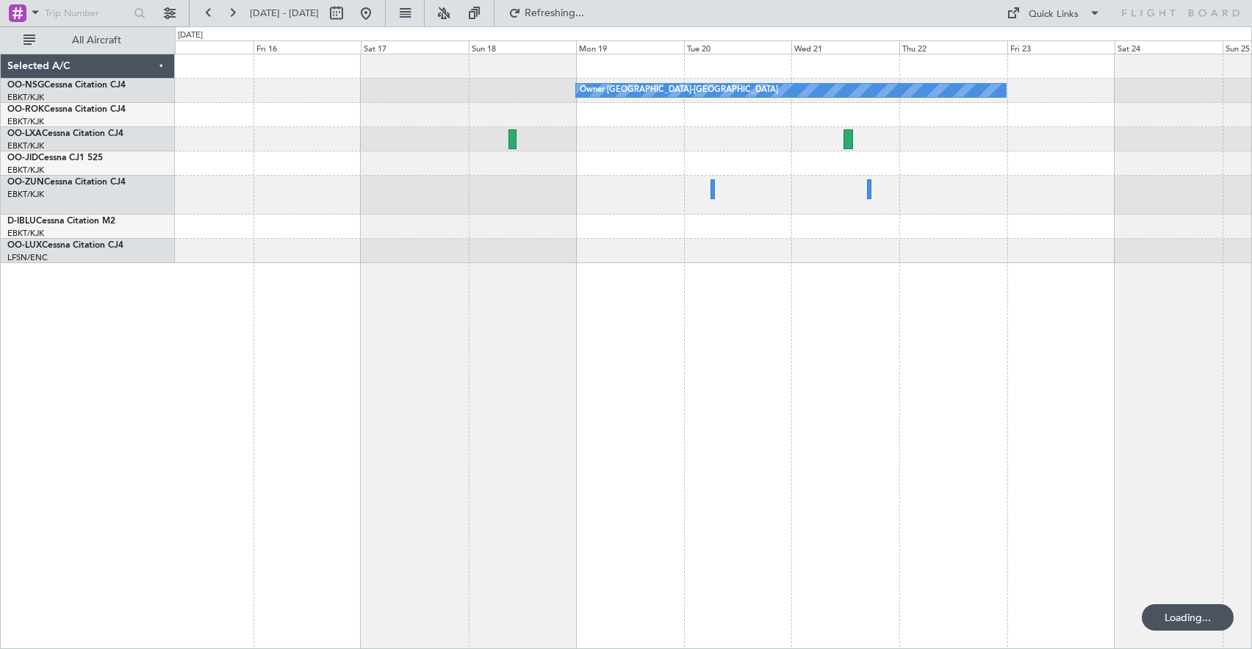
click at [11, 248] on div "Owner [GEOGRAPHIC_DATA]-[GEOGRAPHIC_DATA] Selected A/C OO-NSG Cessna Citation C…" at bounding box center [626, 337] width 1252 height 623
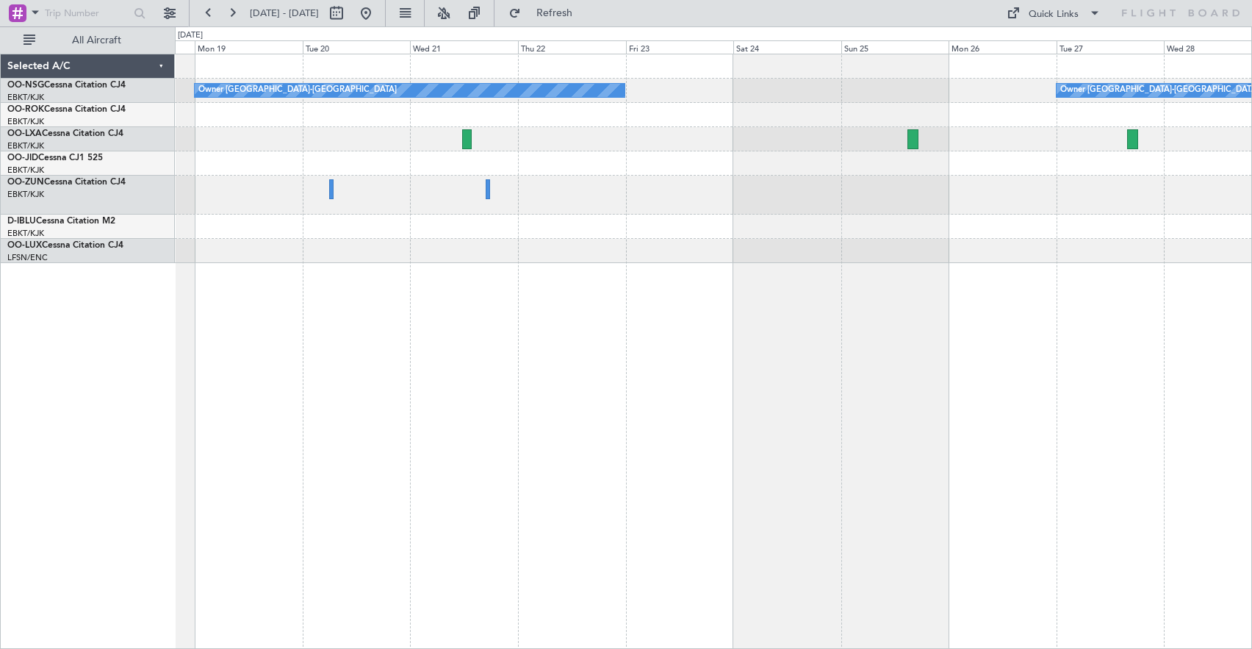
click at [359, 244] on div "Owner [GEOGRAPHIC_DATA]-[GEOGRAPHIC_DATA] Owner [GEOGRAPHIC_DATA]-[GEOGRAPHIC_D…" at bounding box center [713, 158] width 1077 height 209
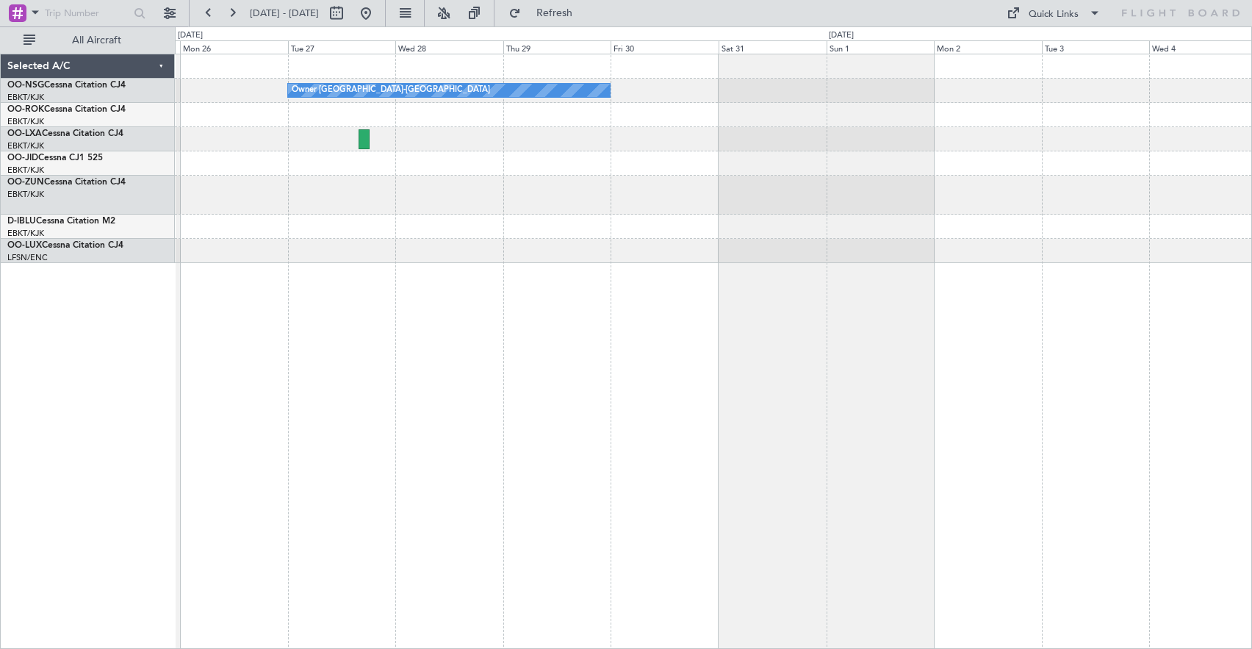
click at [267, 292] on div "Owner [GEOGRAPHIC_DATA]-[GEOGRAPHIC_DATA]" at bounding box center [713, 351] width 1077 height 595
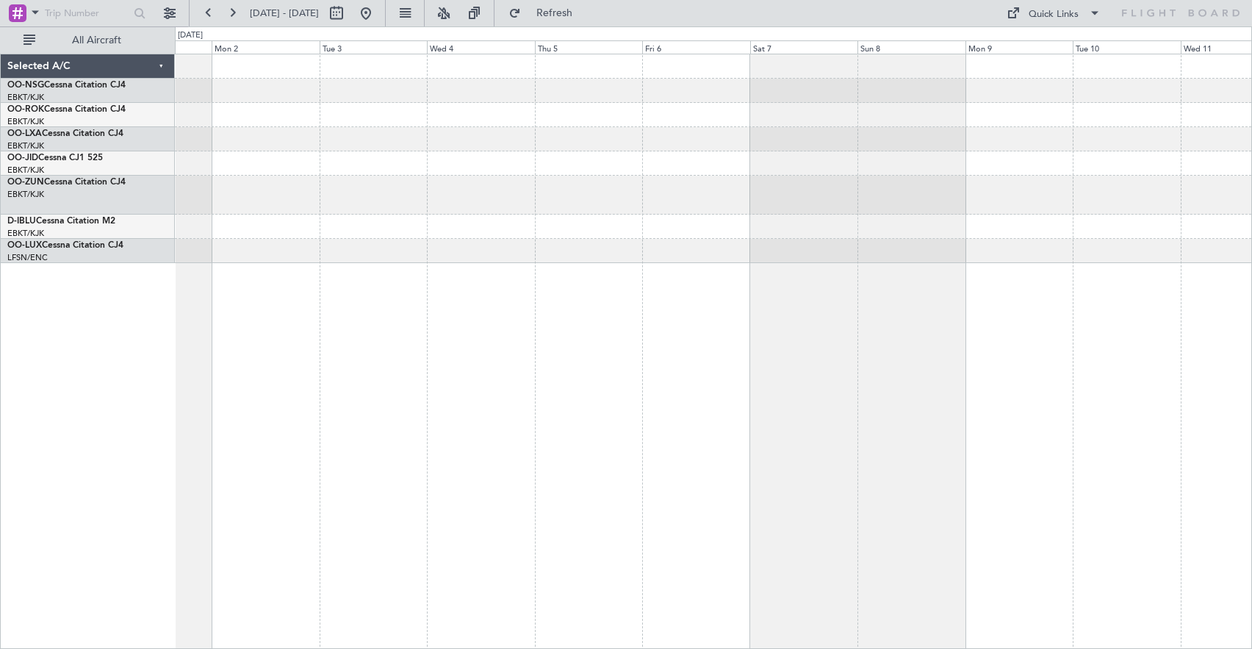
click at [1227, 173] on div at bounding box center [713, 158] width 1077 height 209
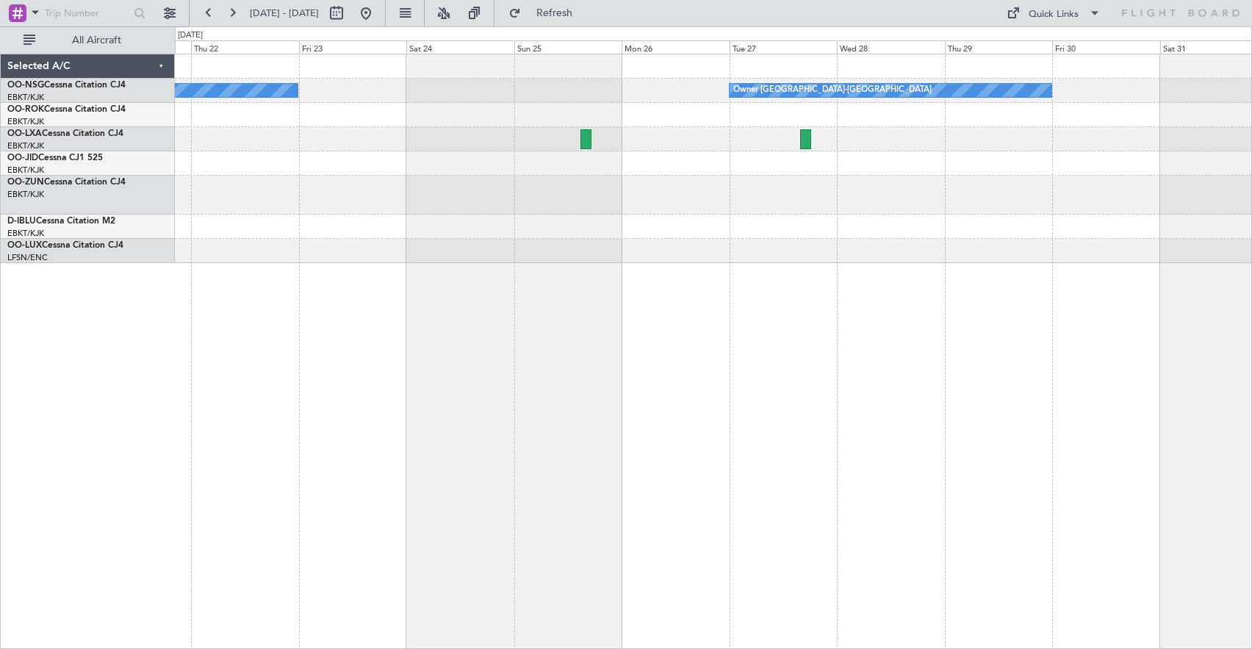
click at [1129, 214] on div at bounding box center [713, 195] width 1077 height 39
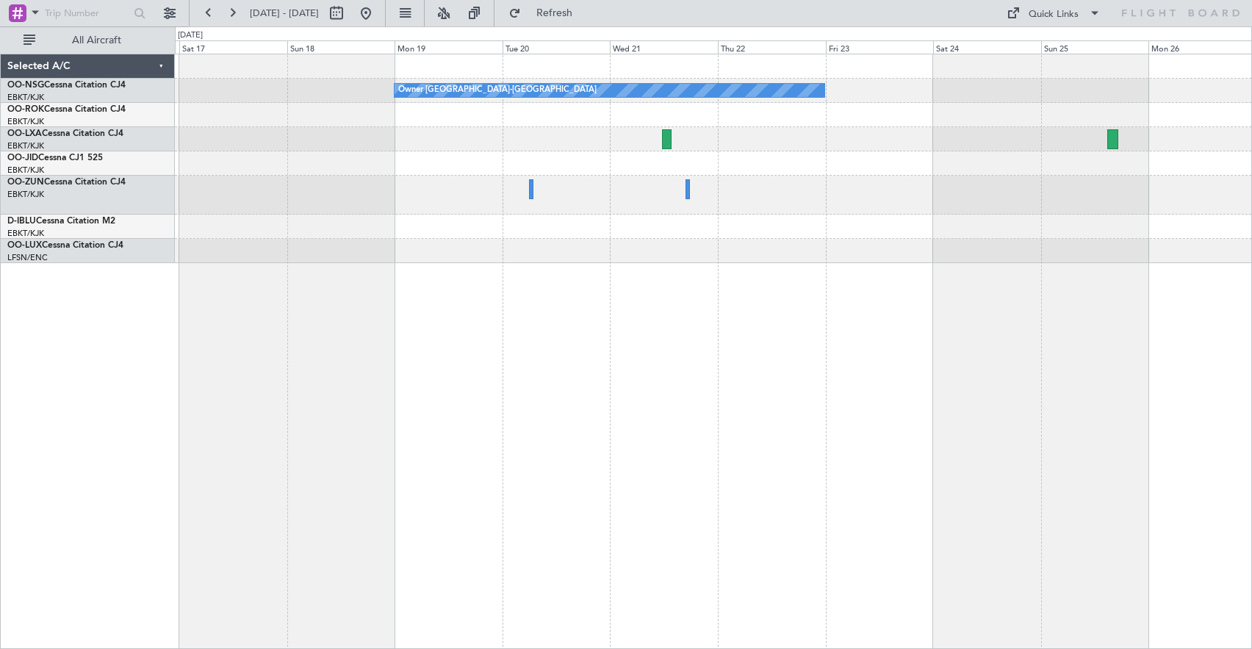
click at [1178, 189] on div "Owner [GEOGRAPHIC_DATA]-[GEOGRAPHIC_DATA] Owner [GEOGRAPHIC_DATA]-[GEOGRAPHIC_D…" at bounding box center [713, 158] width 1077 height 209
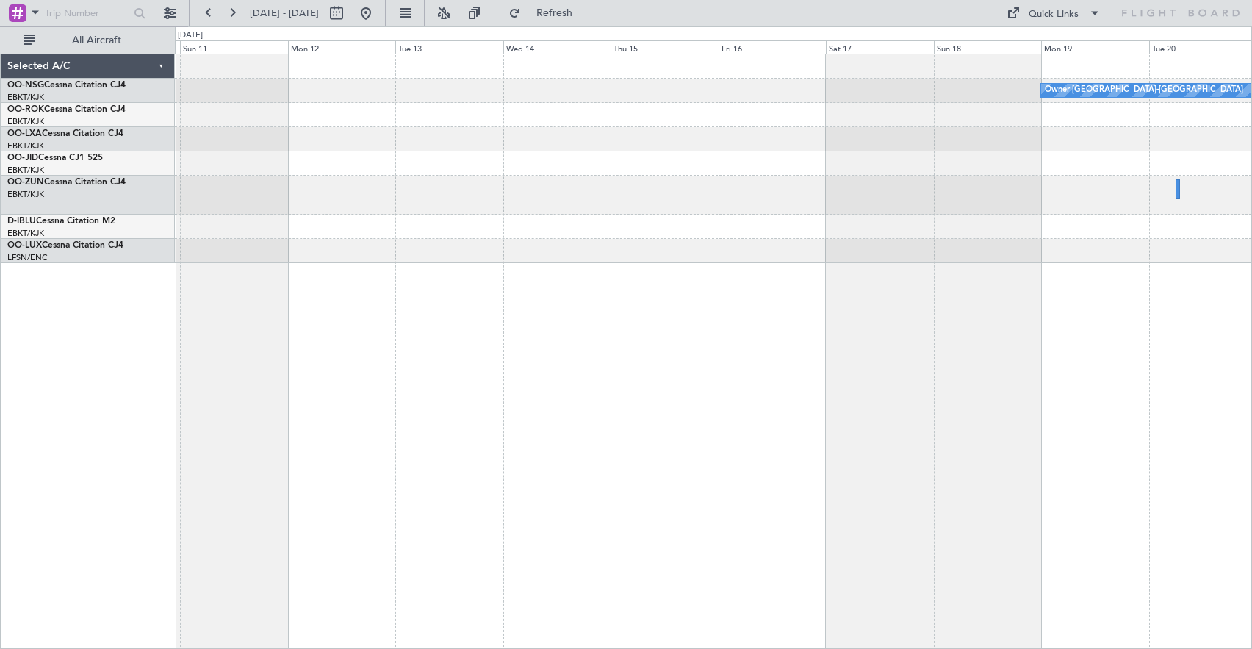
click at [1083, 196] on div at bounding box center [713, 195] width 1077 height 39
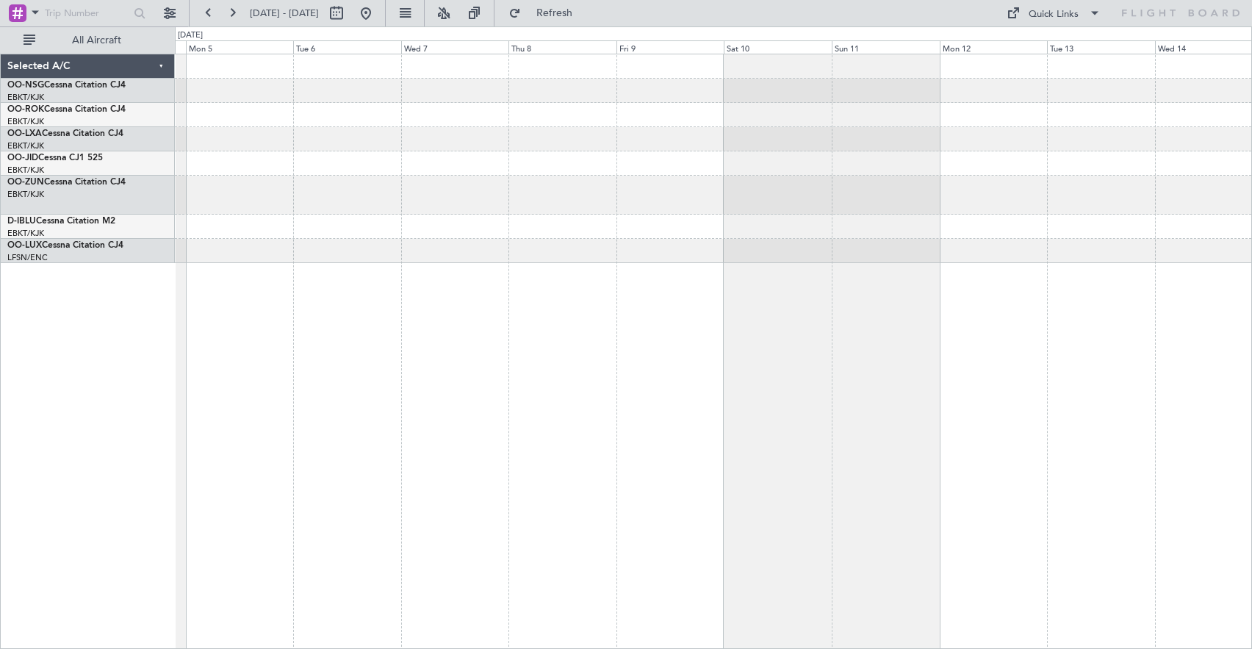
click at [990, 244] on div at bounding box center [713, 158] width 1077 height 209
click at [1056, 223] on div at bounding box center [713, 158] width 1077 height 209
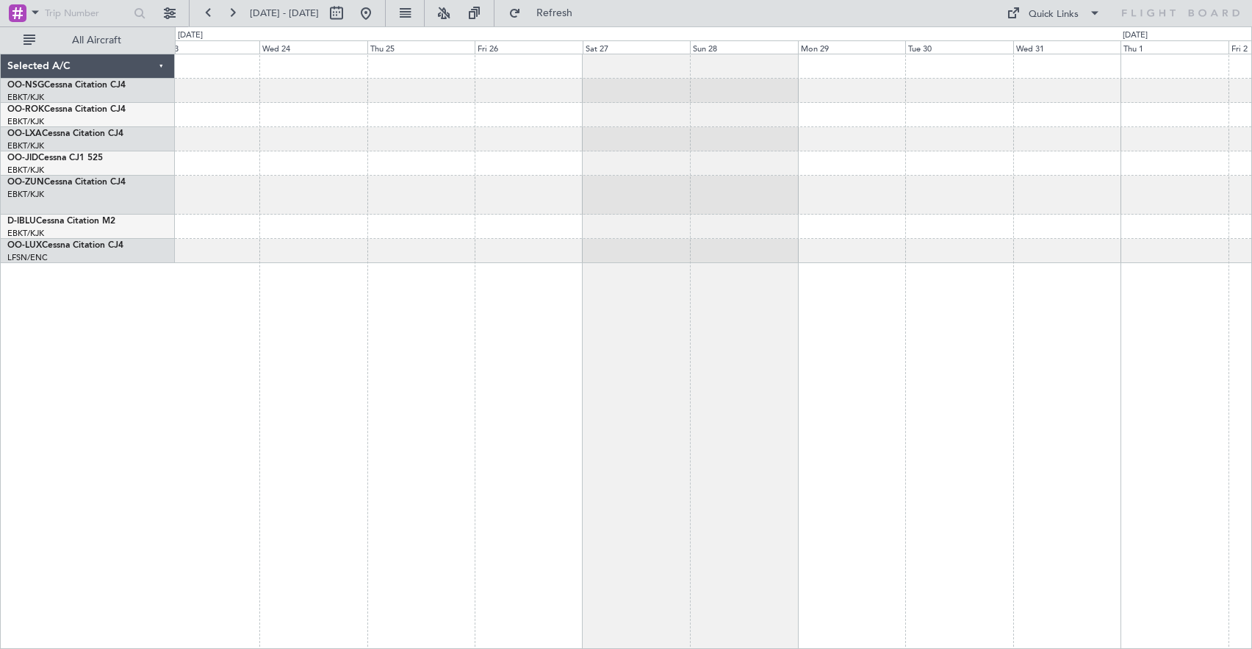
click at [1117, 229] on div at bounding box center [713, 158] width 1077 height 209
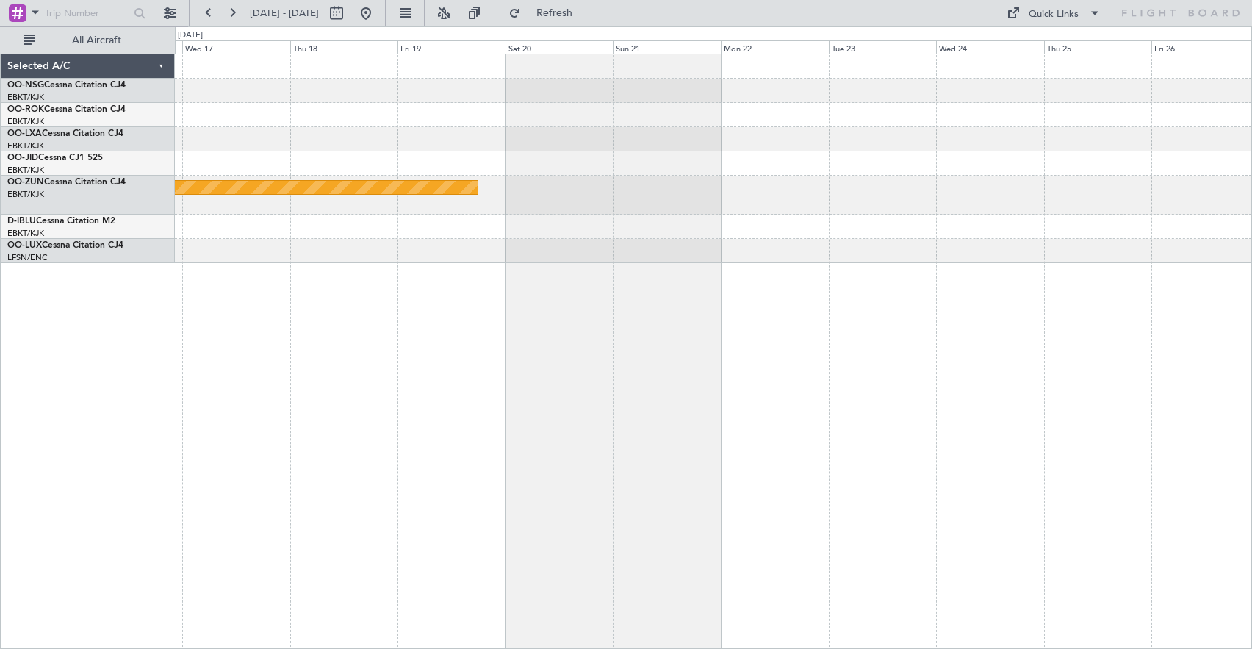
click at [1158, 272] on div "Planned Maint [GEOGRAPHIC_DATA]" at bounding box center [713, 351] width 1077 height 595
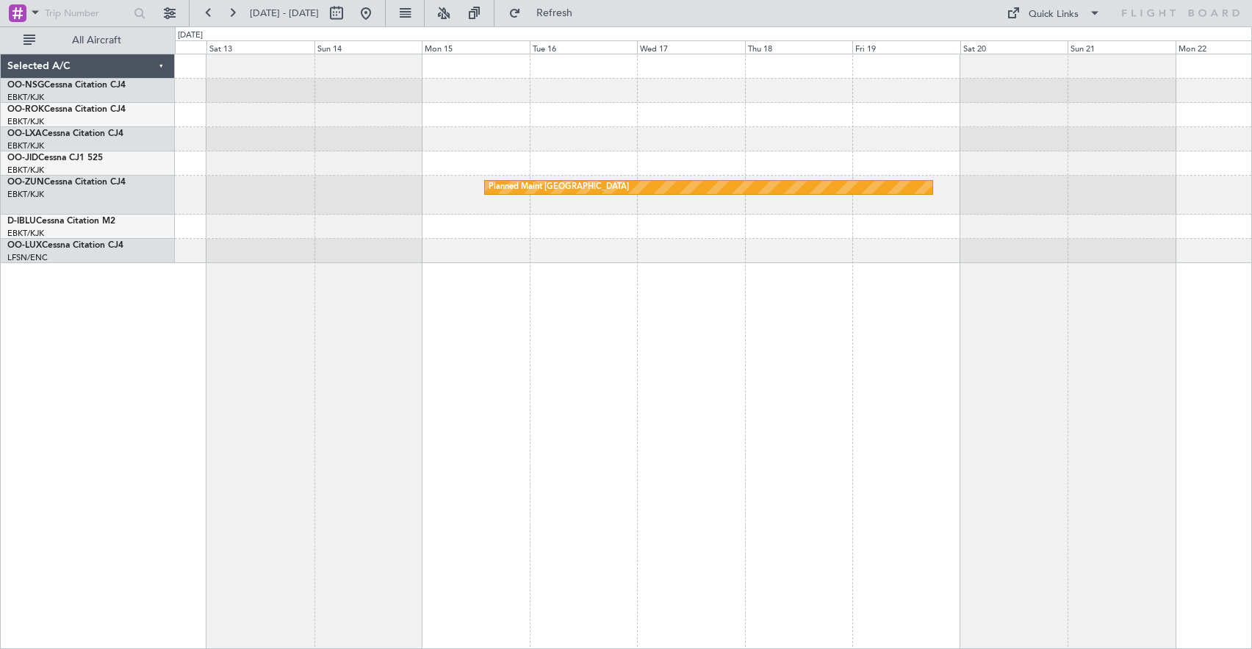
click at [1027, 257] on div "Planned Maint [GEOGRAPHIC_DATA]" at bounding box center [713, 351] width 1077 height 595
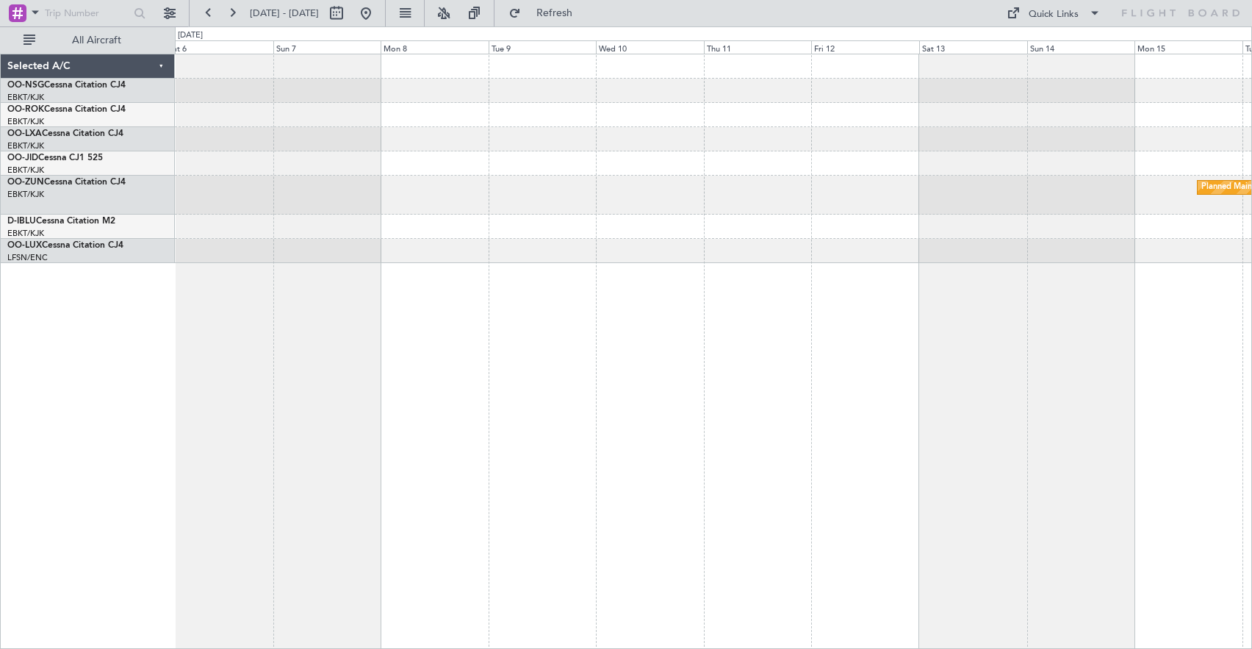
click at [1234, 228] on div "Planned Maint [GEOGRAPHIC_DATA] ([GEOGRAPHIC_DATA]) Planned Maint [GEOGRAPHIC_D…" at bounding box center [713, 351] width 1077 height 595
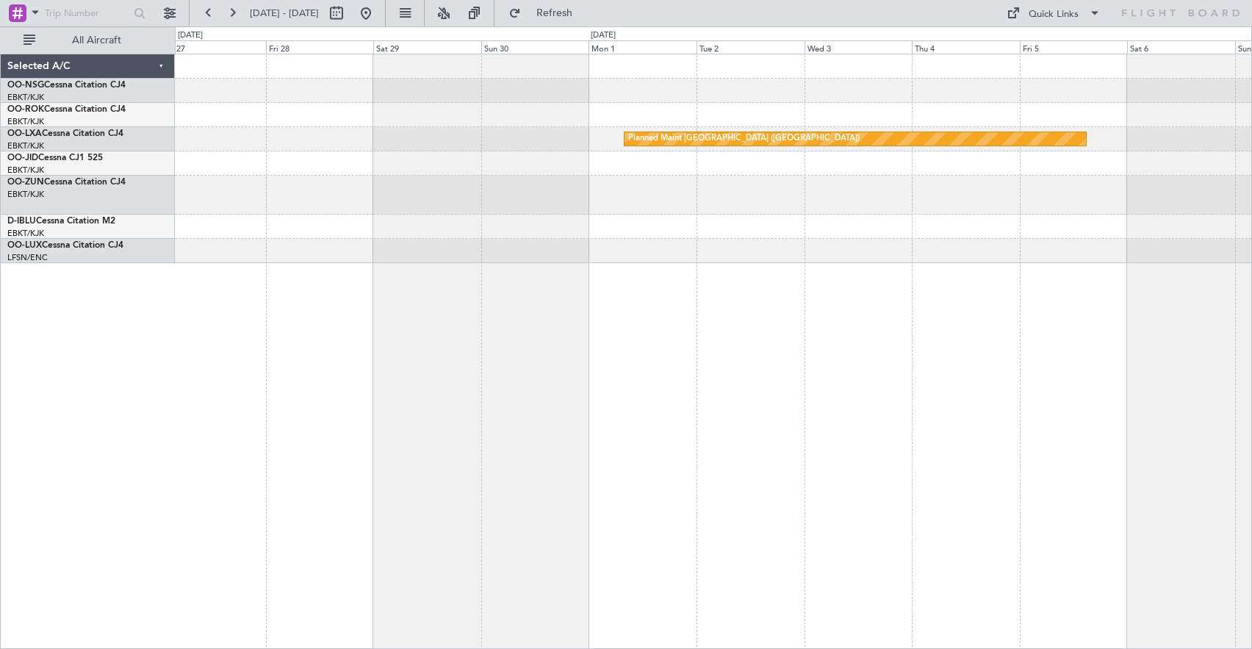
click at [1083, 226] on div at bounding box center [713, 227] width 1077 height 24
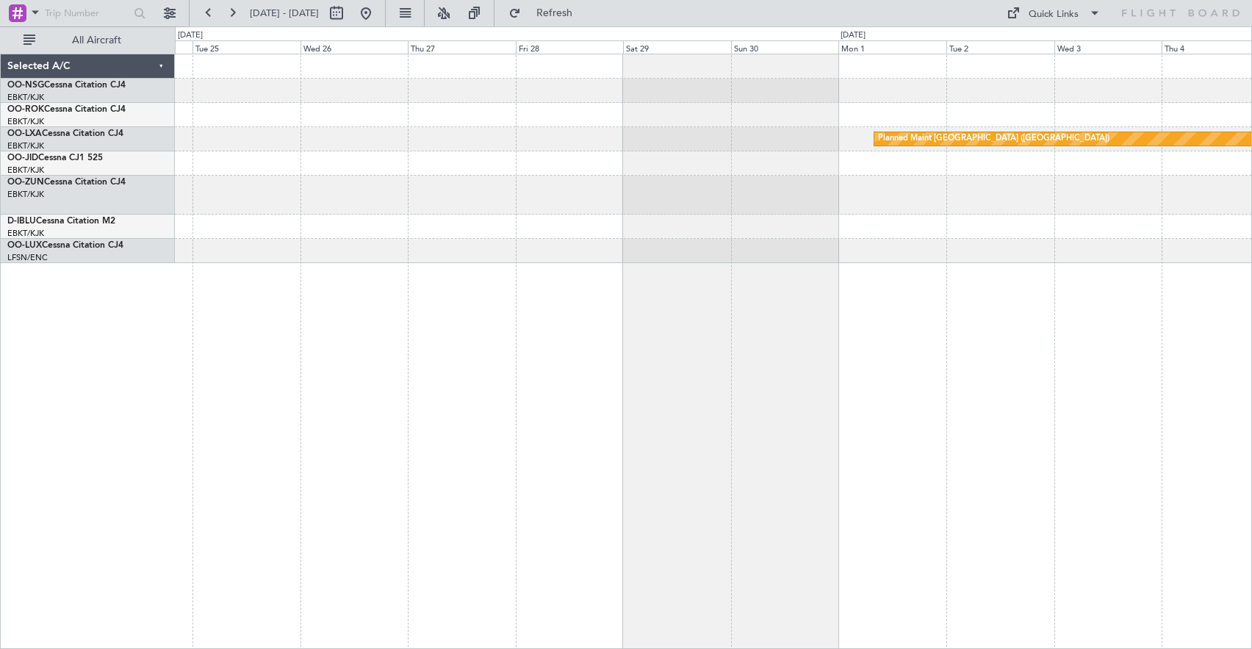
click at [1011, 233] on div at bounding box center [713, 227] width 1077 height 24
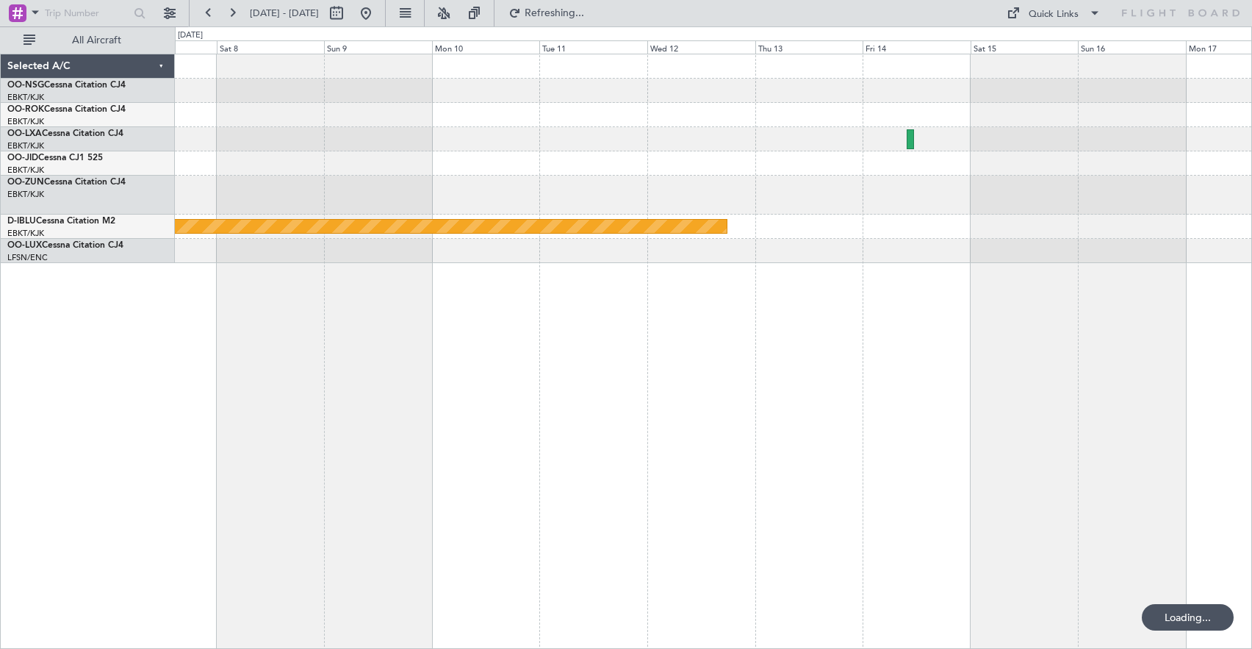
click at [1244, 251] on div "Planned Maint [GEOGRAPHIC_DATA] ([GEOGRAPHIC_DATA])" at bounding box center [713, 158] width 1077 height 209
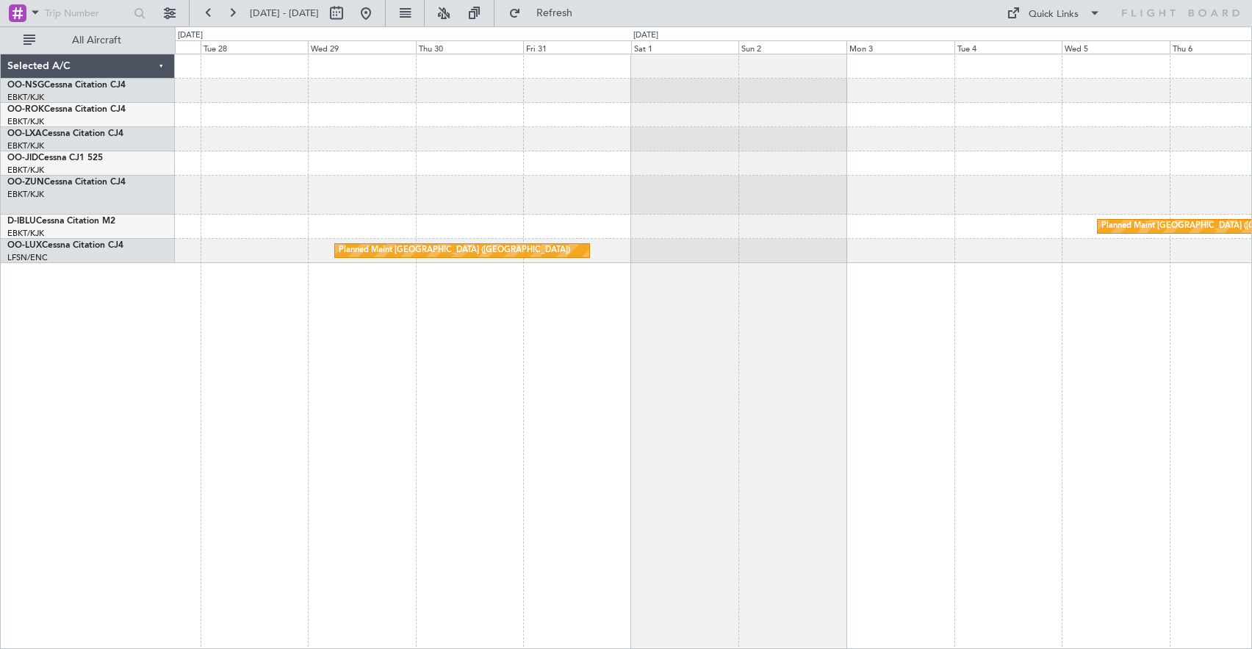
click at [1027, 201] on div at bounding box center [713, 195] width 1077 height 39
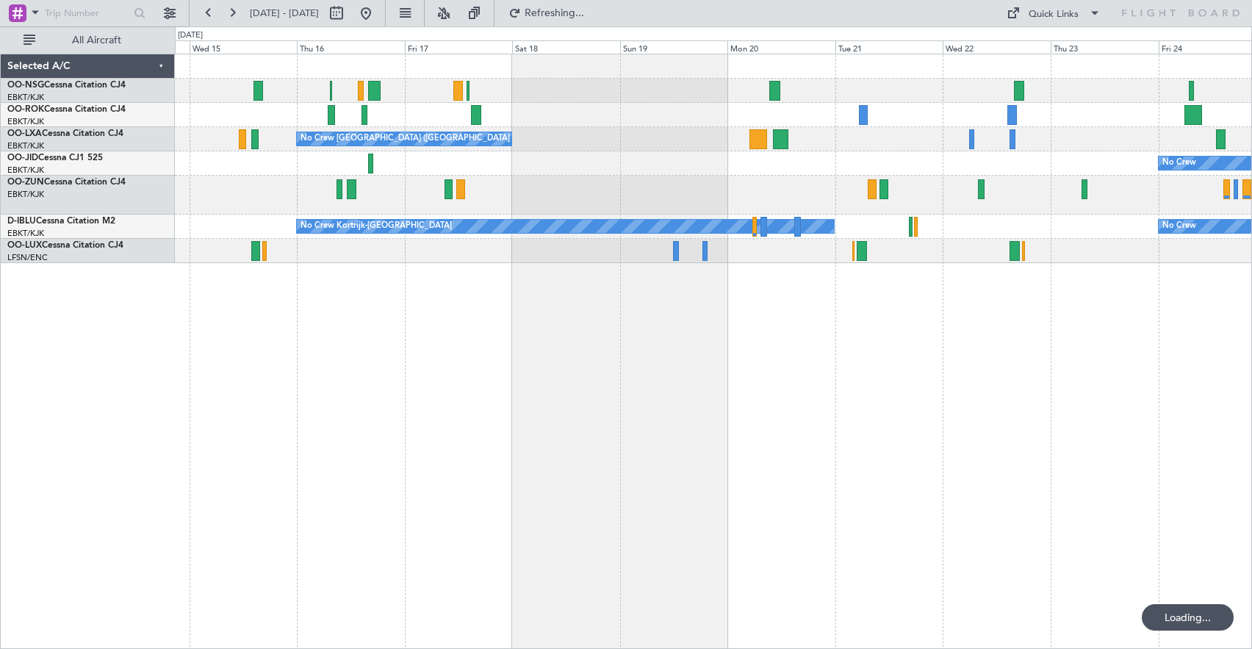
click at [1204, 195] on div at bounding box center [713, 195] width 1077 height 39
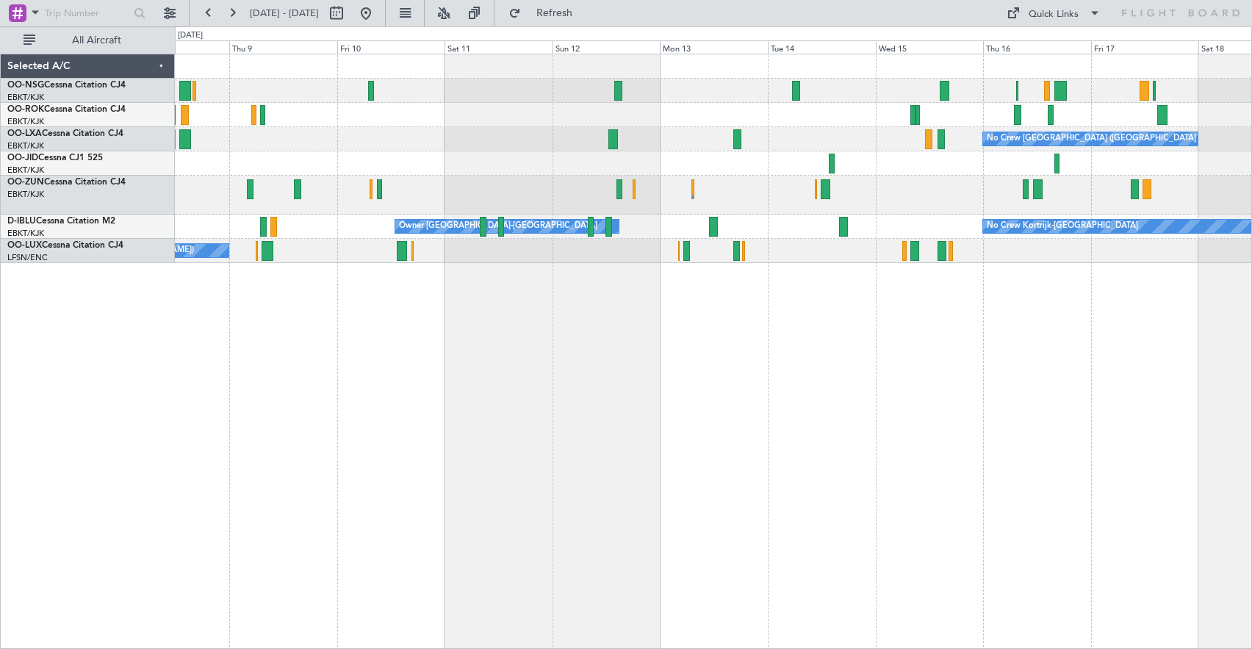
click at [693, 295] on div "No Crew [GEOGRAPHIC_DATA] ([GEOGRAPHIC_DATA] National) Planned Maint [GEOGRAPHI…" at bounding box center [713, 351] width 1077 height 595
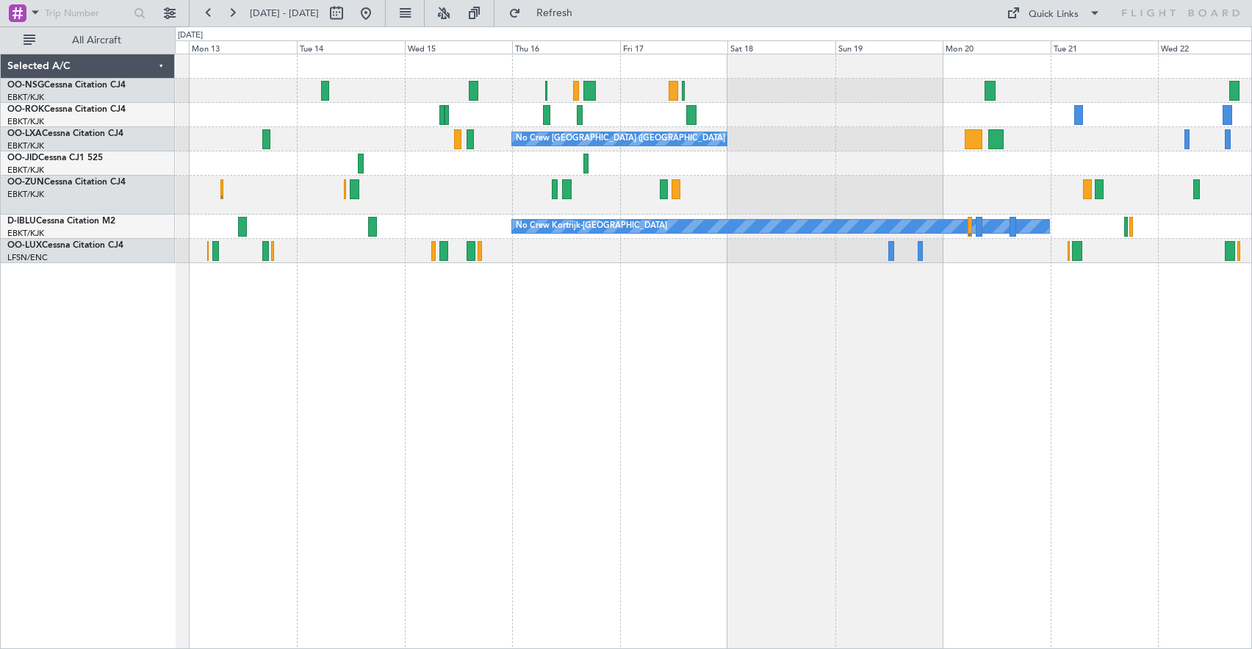
click at [598, 320] on div "No Crew [GEOGRAPHIC_DATA] ([GEOGRAPHIC_DATA] National) No Crew No Crew Kortrijk…" at bounding box center [713, 351] width 1077 height 595
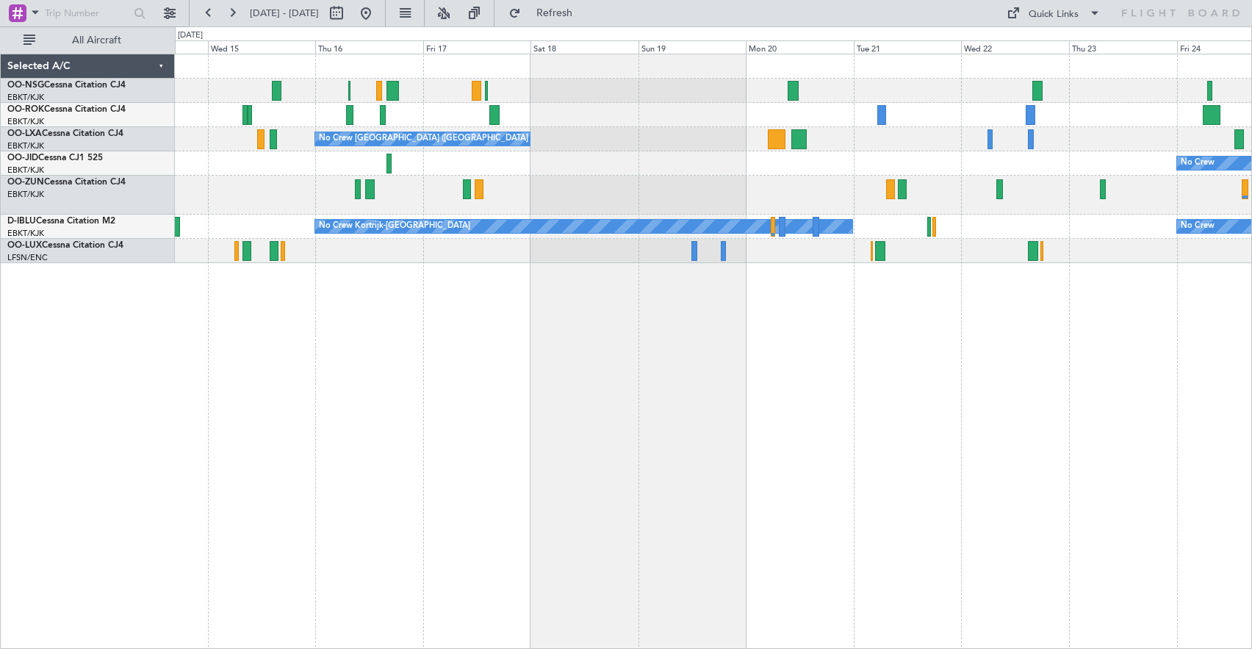
click at [752, 183] on div "No Crew [GEOGRAPHIC_DATA] ([GEOGRAPHIC_DATA] National) No Crew No Crew Kortrijk…" at bounding box center [713, 158] width 1077 height 209
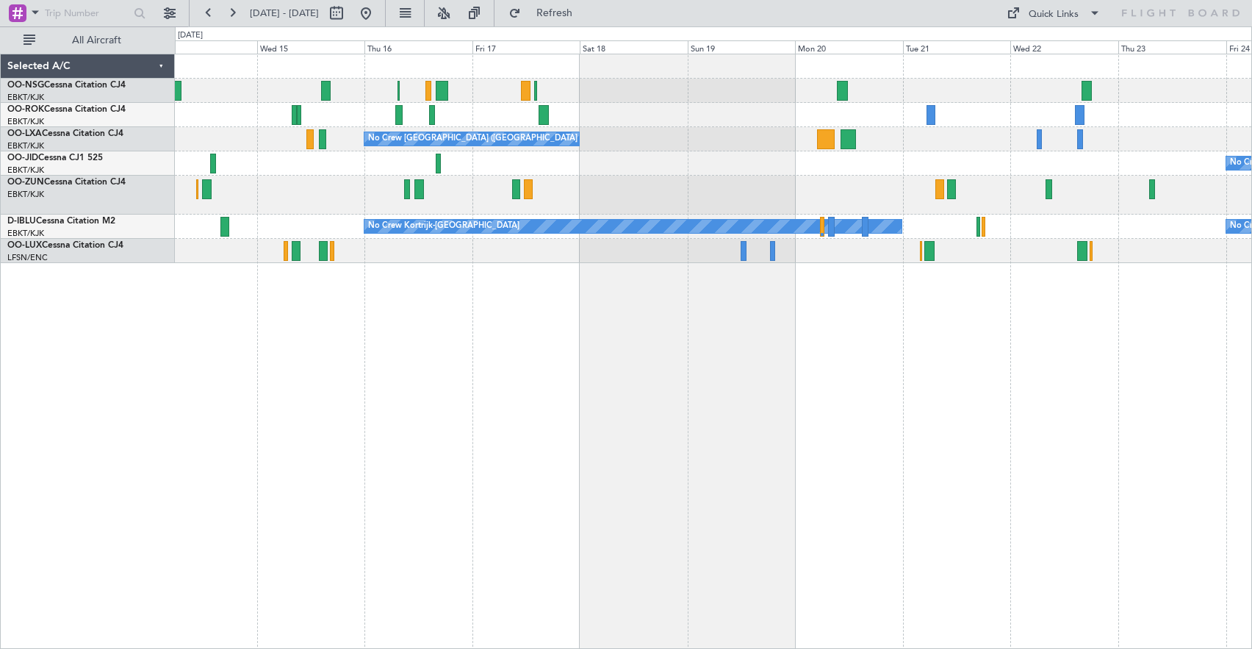
click at [1138, 175] on div "No Crew [GEOGRAPHIC_DATA] ([GEOGRAPHIC_DATA] National) No Crew No Crew Kortrijk…" at bounding box center [713, 158] width 1077 height 209
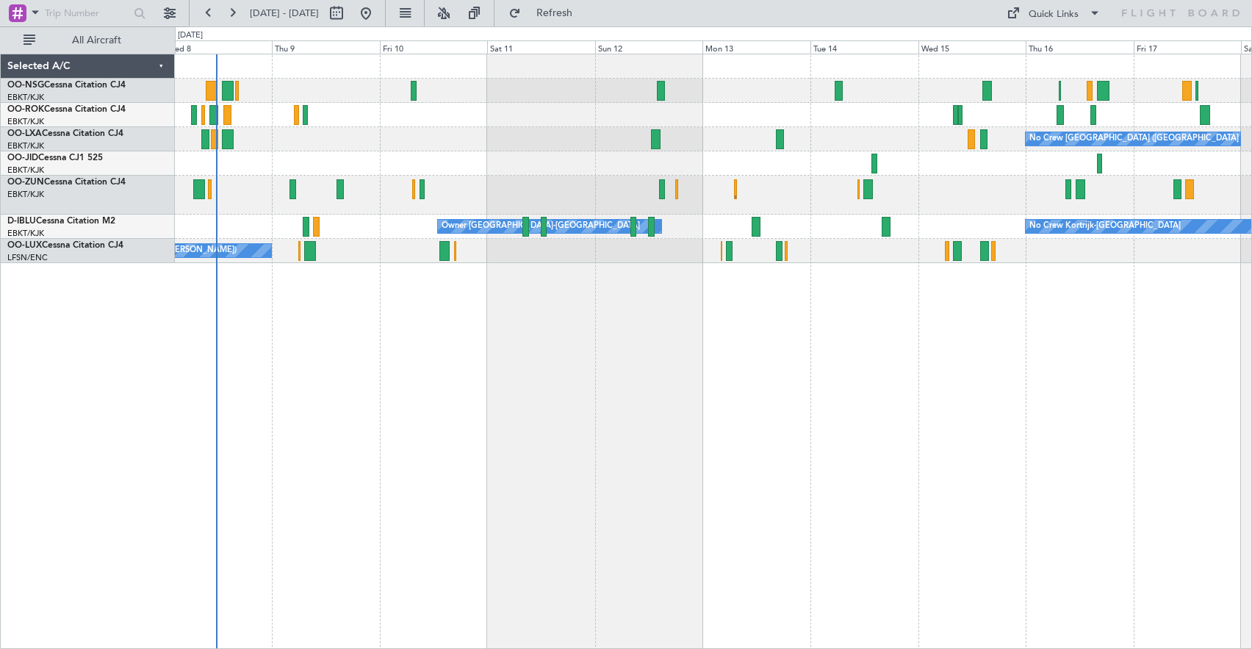
click at [889, 212] on div at bounding box center [713, 195] width 1077 height 39
